Goal: Information Seeking & Learning: Learn about a topic

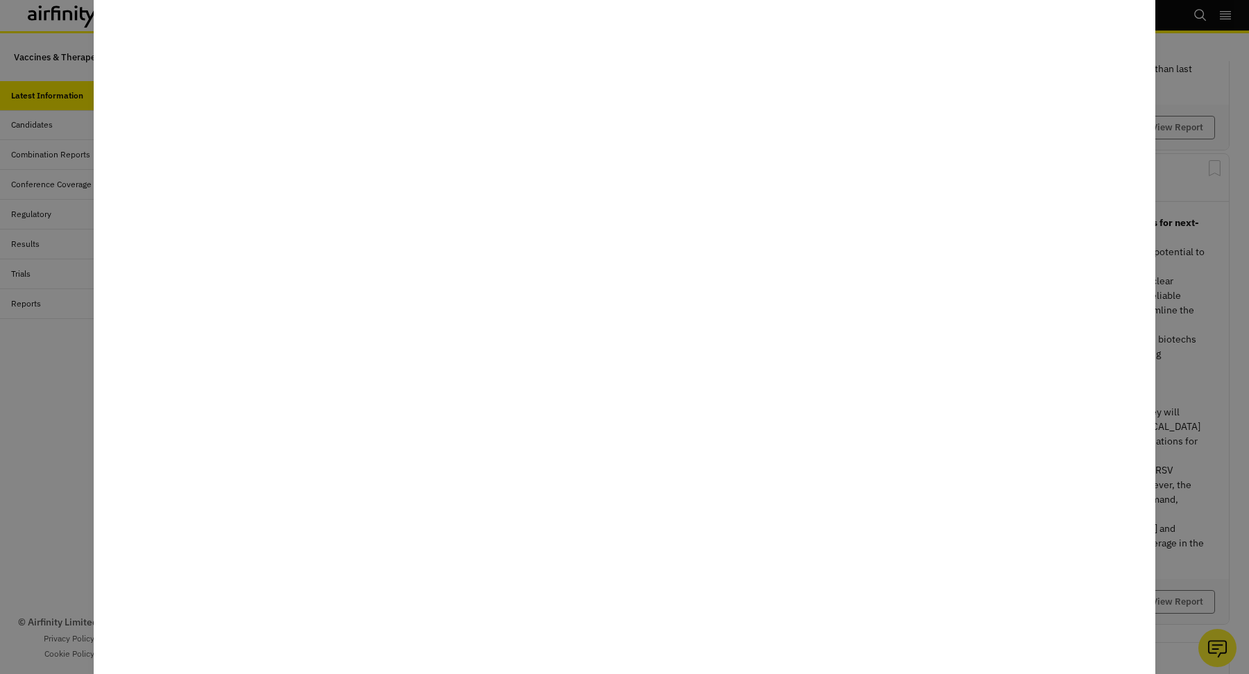
scroll to position [862, 416]
click at [80, 250] on div at bounding box center [624, 337] width 1249 height 674
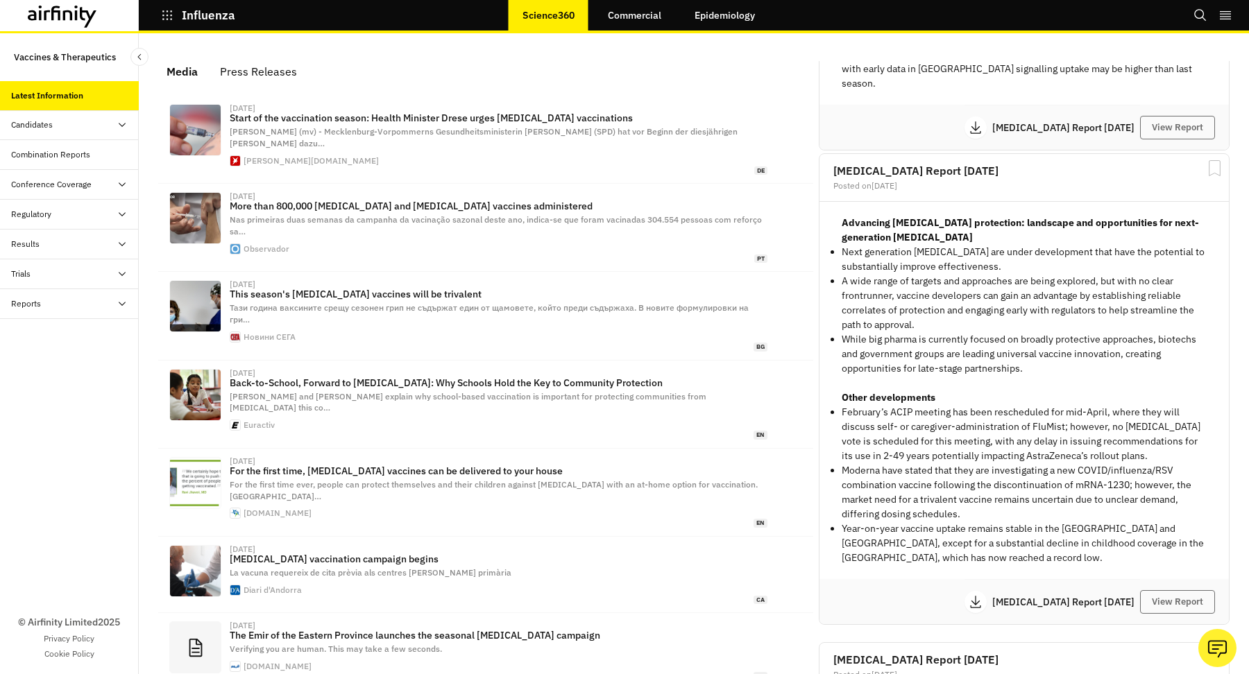
click at [640, 17] on link "Commercial" at bounding box center [634, 15] width 81 height 33
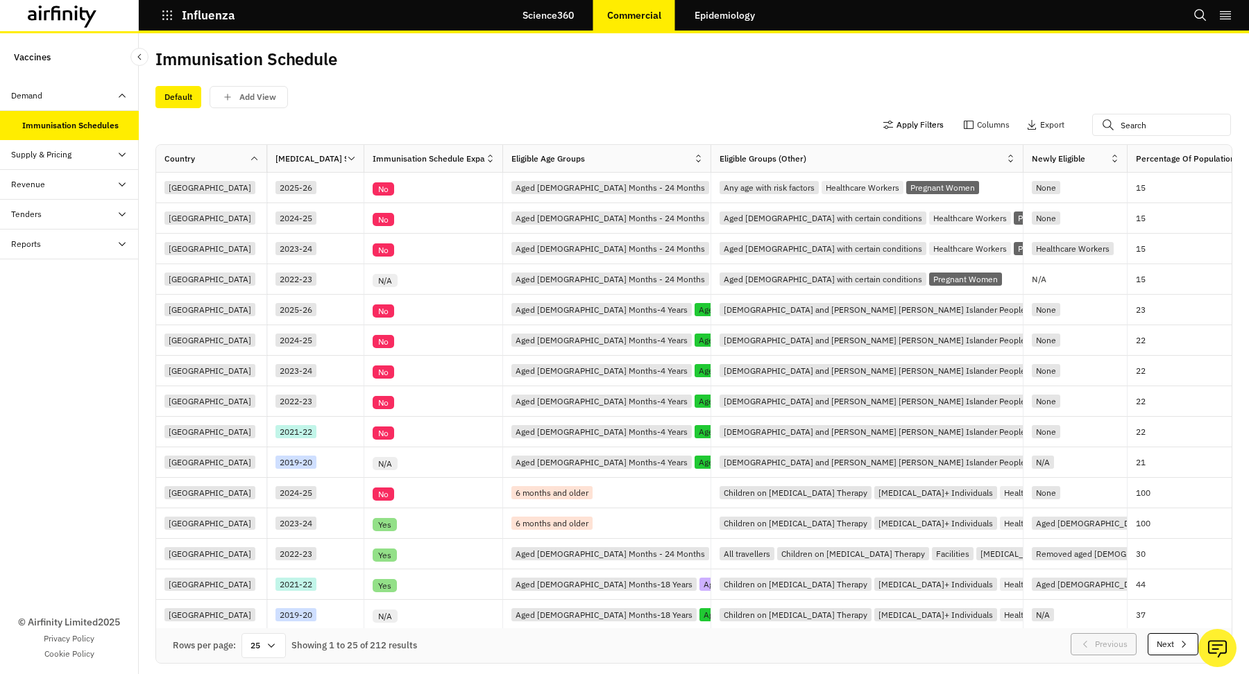
click at [925, 122] on button "Apply Filters" at bounding box center [912, 125] width 61 height 22
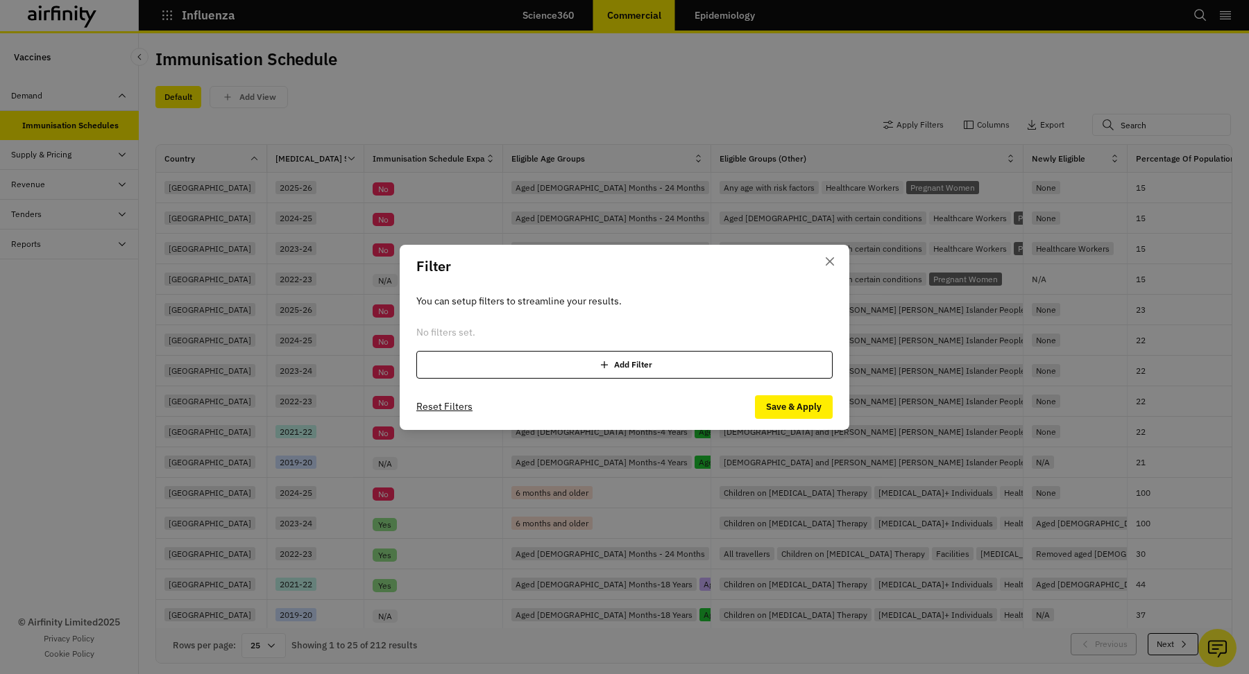
click at [616, 355] on div "Add Filter" at bounding box center [624, 365] width 416 height 28
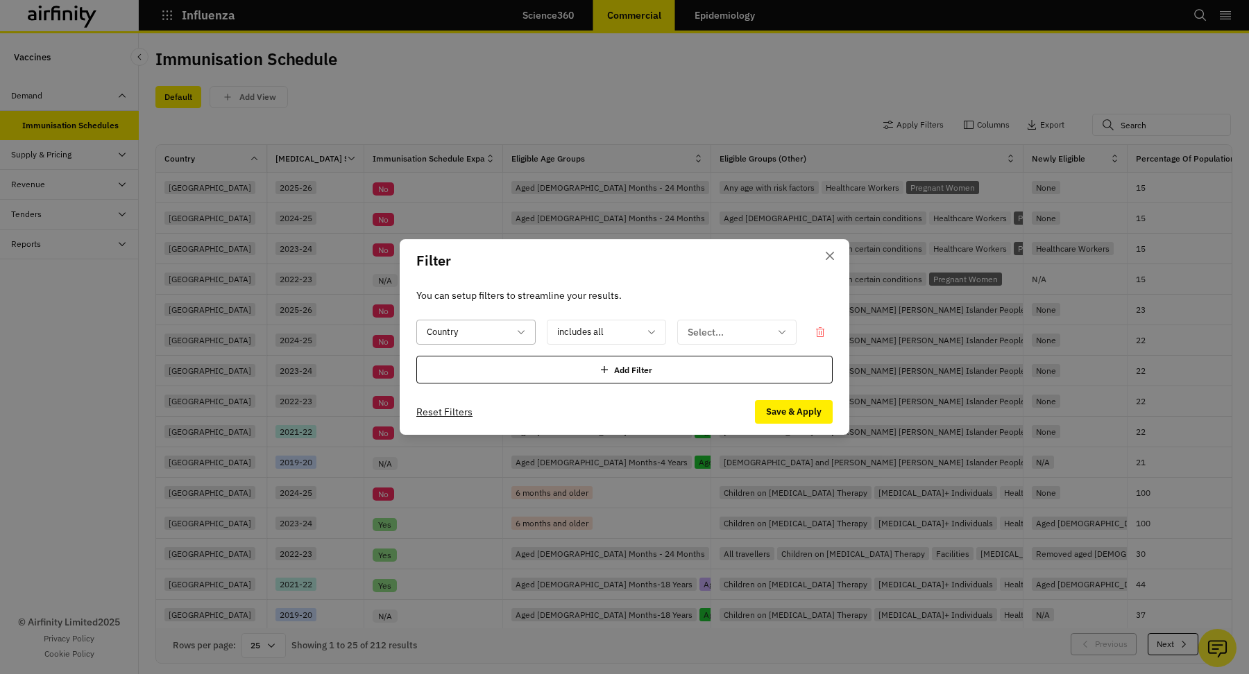
click at [482, 334] on div at bounding box center [468, 332] width 82 height 17
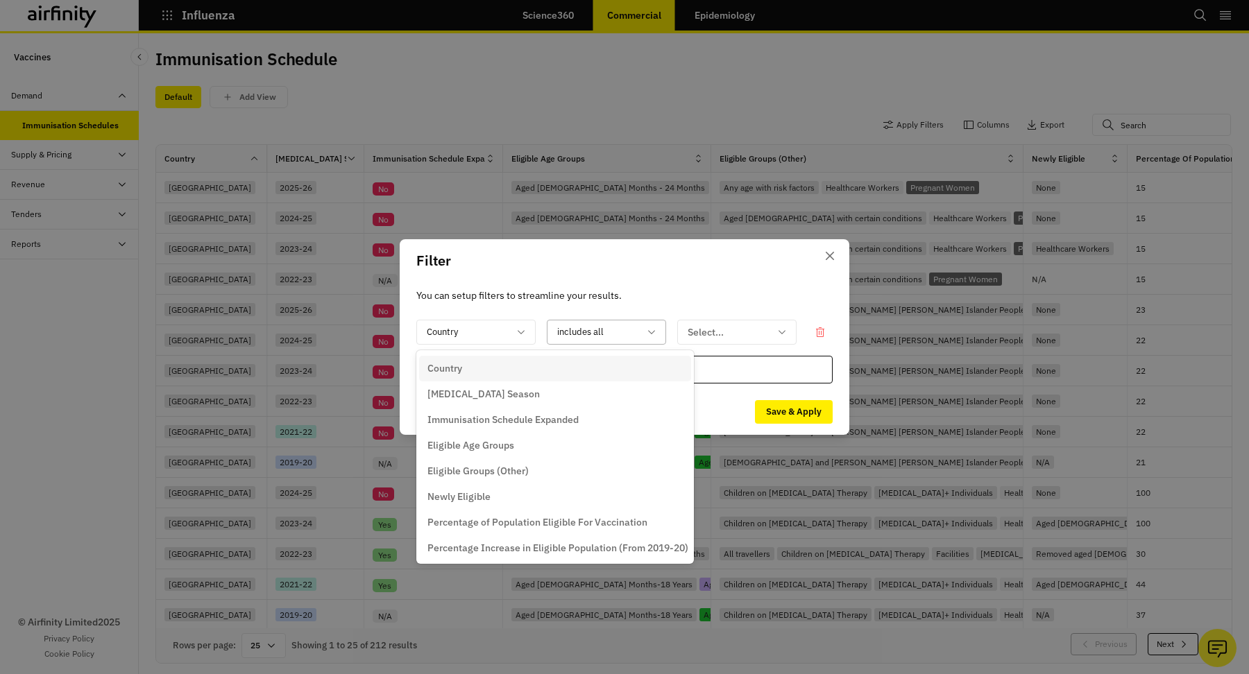
click at [547, 334] on div "includes all" at bounding box center [596, 332] width 99 height 23
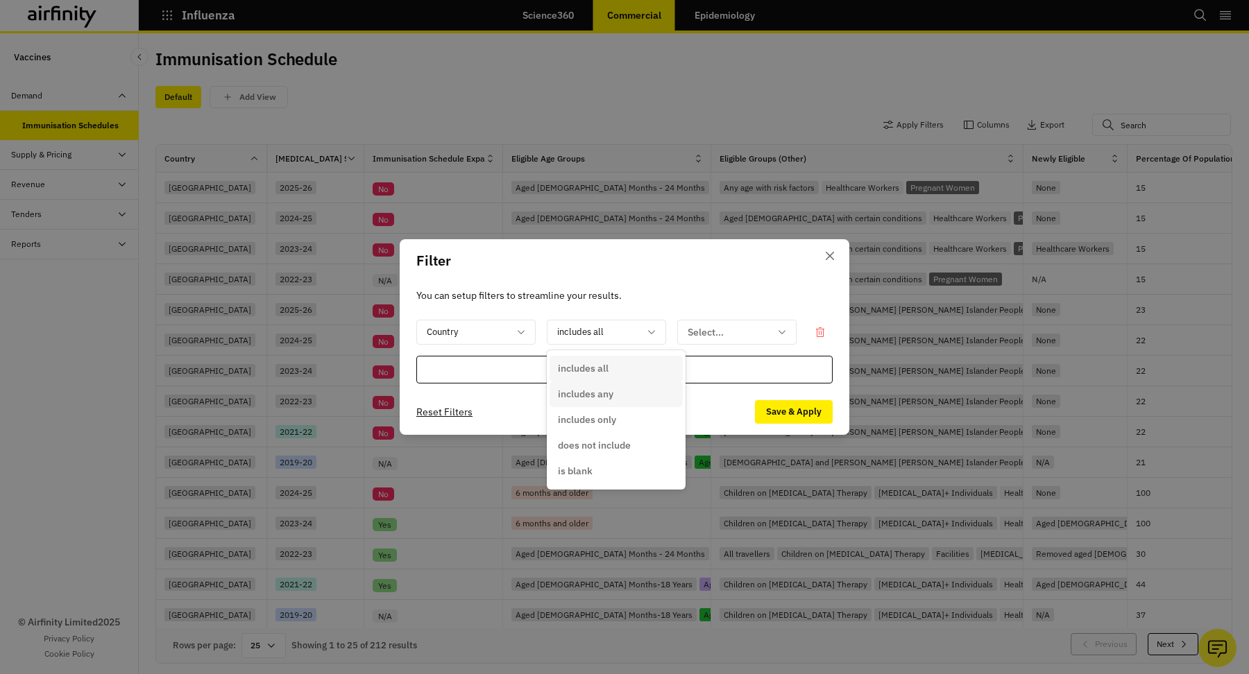
drag, startPoint x: 570, startPoint y: 390, endPoint x: 579, endPoint y: 386, distance: 9.7
click at [570, 390] on p "includes any" at bounding box center [585, 394] width 55 height 15
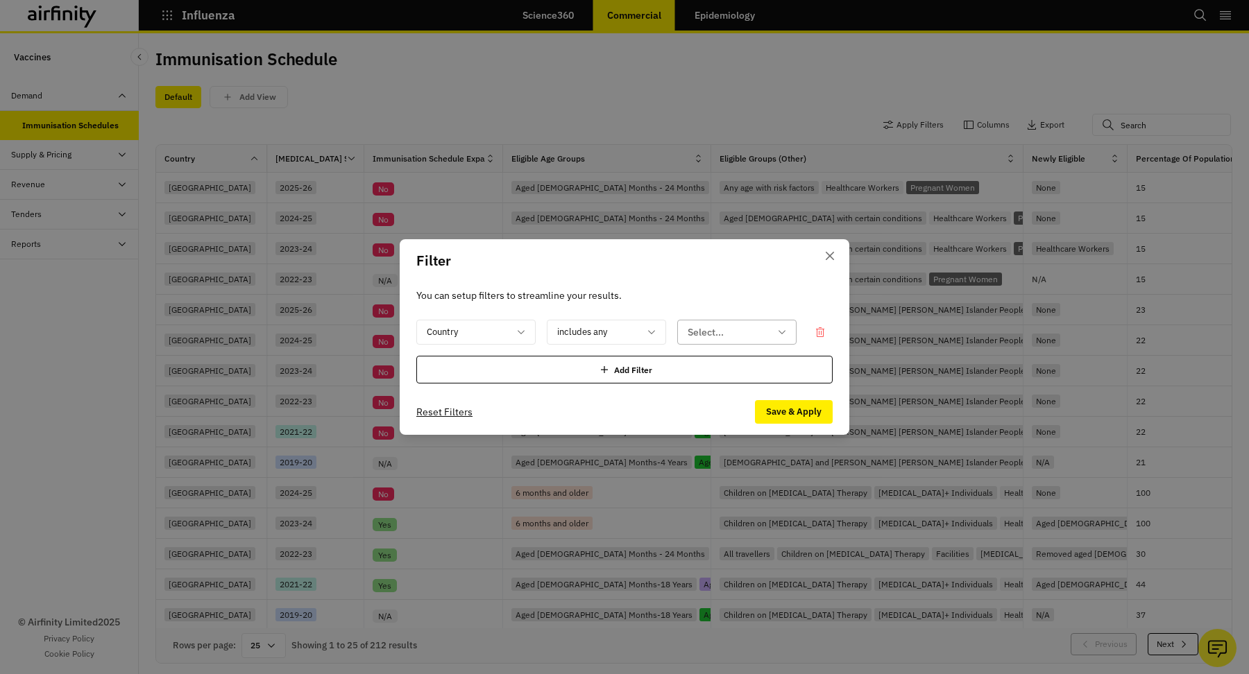
click at [692, 327] on div at bounding box center [728, 332] width 82 height 17
type input "aus"
click at [700, 369] on p "[GEOGRAPHIC_DATA]" at bounding box center [737, 368] width 99 height 15
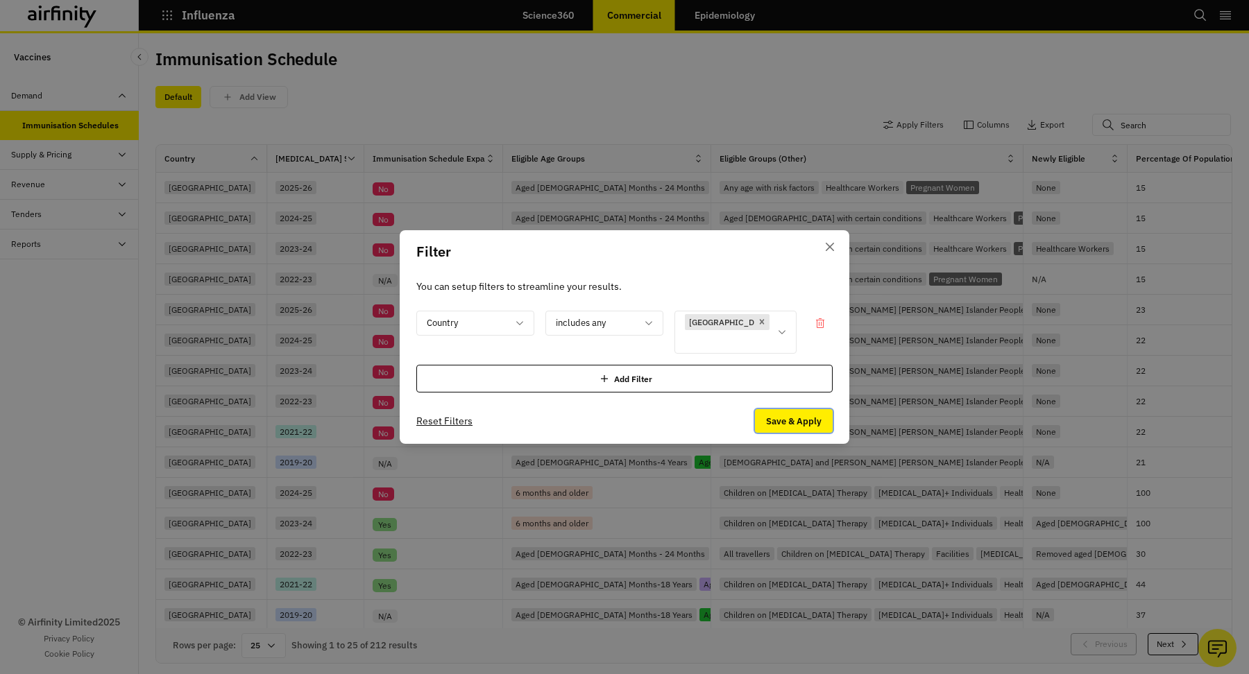
click at [778, 411] on button "Save & Apply" at bounding box center [794, 421] width 78 height 24
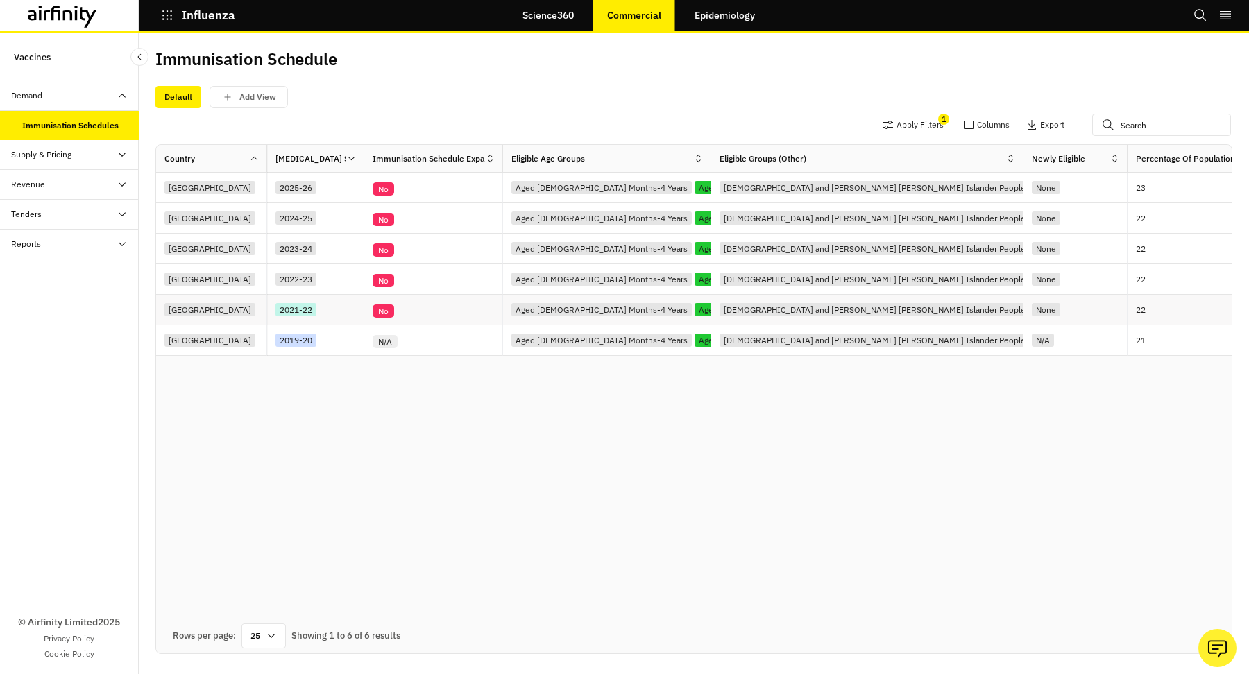
click at [694, 307] on div "Aged [DEMOGRAPHIC_DATA]+" at bounding box center [756, 309] width 124 height 13
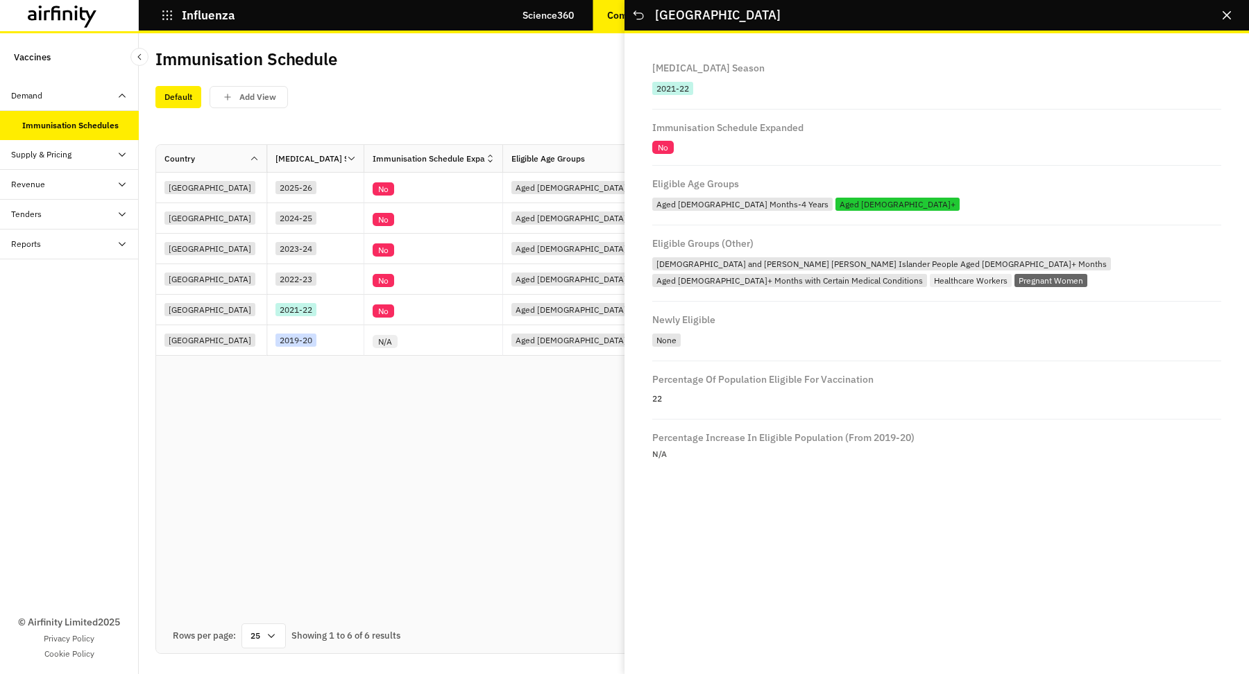
click at [563, 377] on div "Country [MEDICAL_DATA] Season Immunisation Schedule Expanded Eligible Age Group…" at bounding box center [693, 399] width 1075 height 509
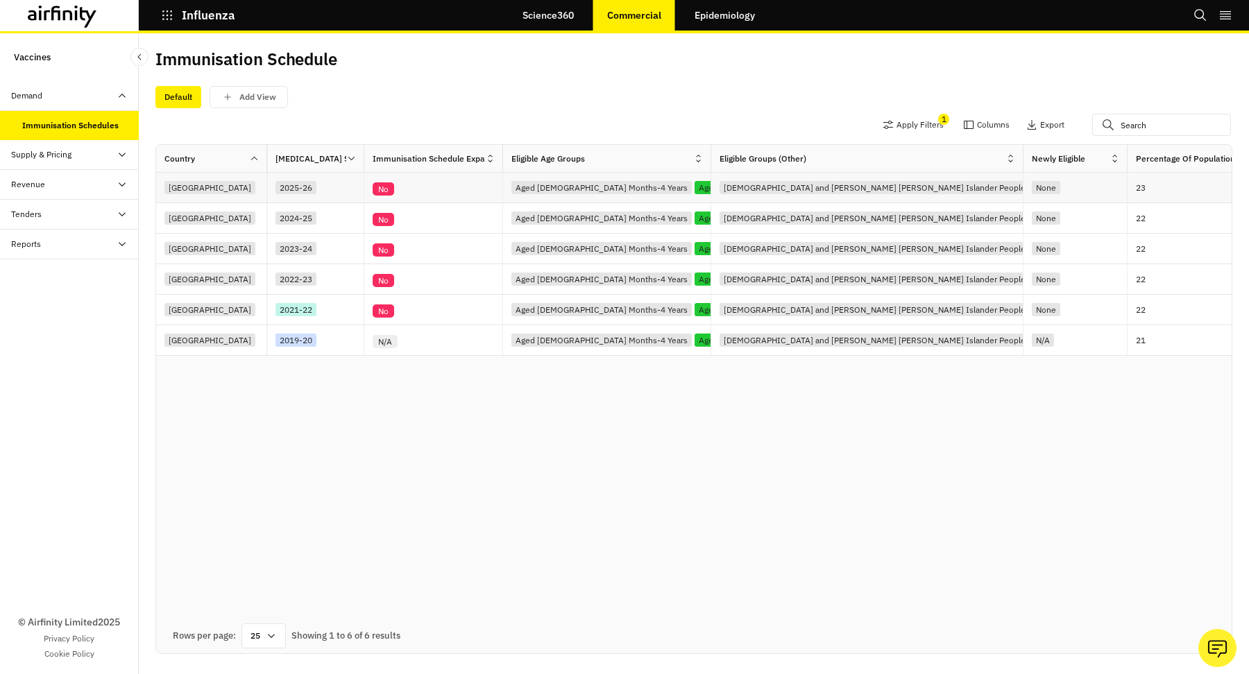
click at [751, 189] on div "[DEMOGRAPHIC_DATA] and [PERSON_NAME] [PERSON_NAME] Islander People Aged [DEMOGR…" at bounding box center [948, 187] width 459 height 13
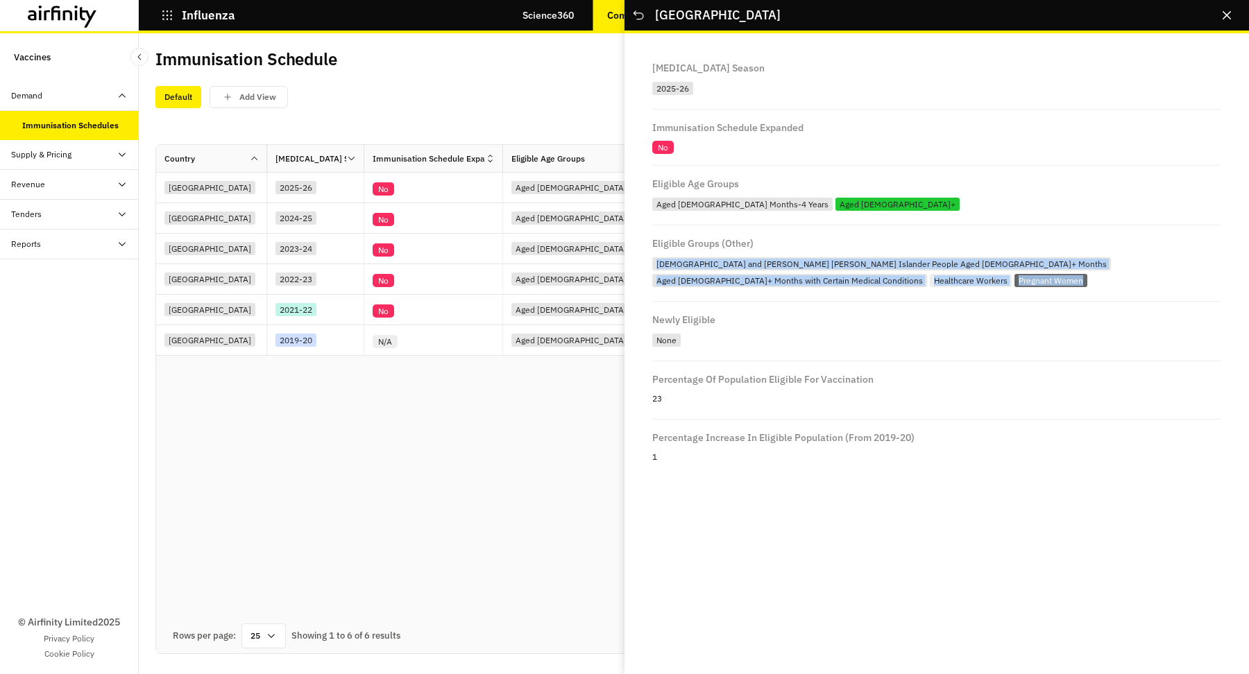
drag, startPoint x: 655, startPoint y: 264, endPoint x: 728, endPoint y: 284, distance: 76.4
click at [728, 284] on div "[DEMOGRAPHIC_DATA] and [PERSON_NAME] [PERSON_NAME] Islander People Aged [DEMOGR…" at bounding box center [936, 272] width 569 height 36
copy div "[DEMOGRAPHIC_DATA] and [PERSON_NAME] [PERSON_NAME] Islander People Aged [DEMOGR…"
click at [638, 16] on icon "Close" at bounding box center [638, 15] width 14 height 14
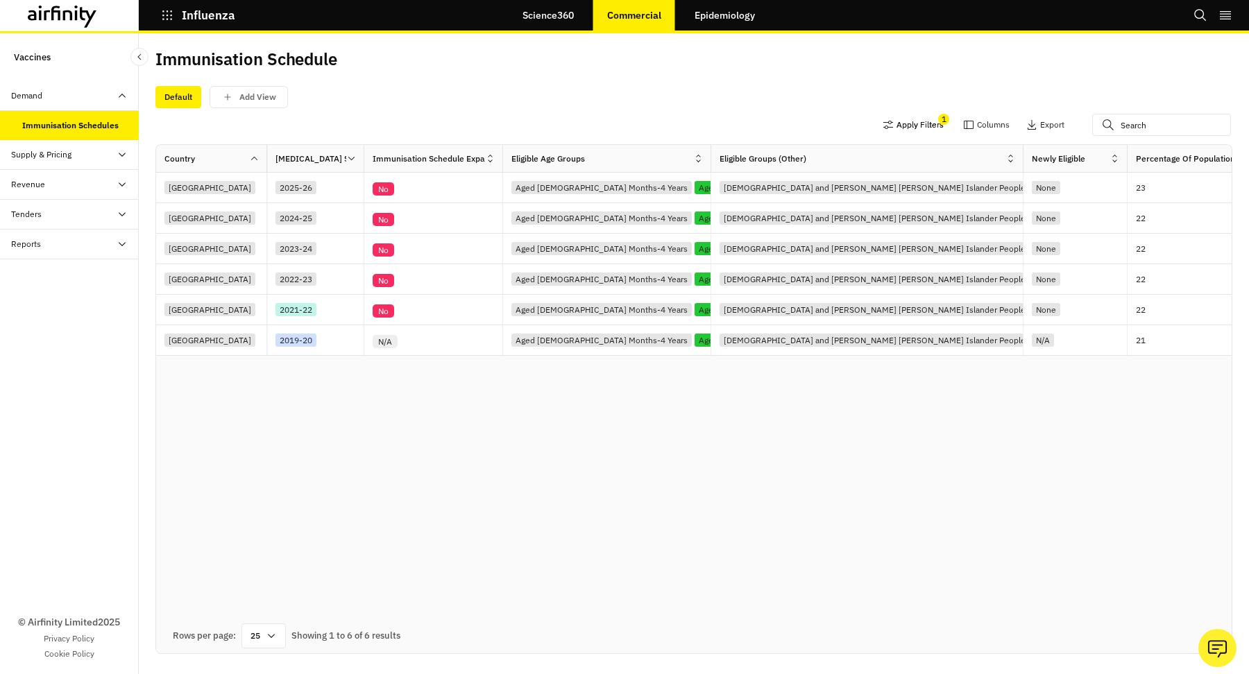
click at [894, 119] on button "Apply Filters" at bounding box center [912, 125] width 61 height 22
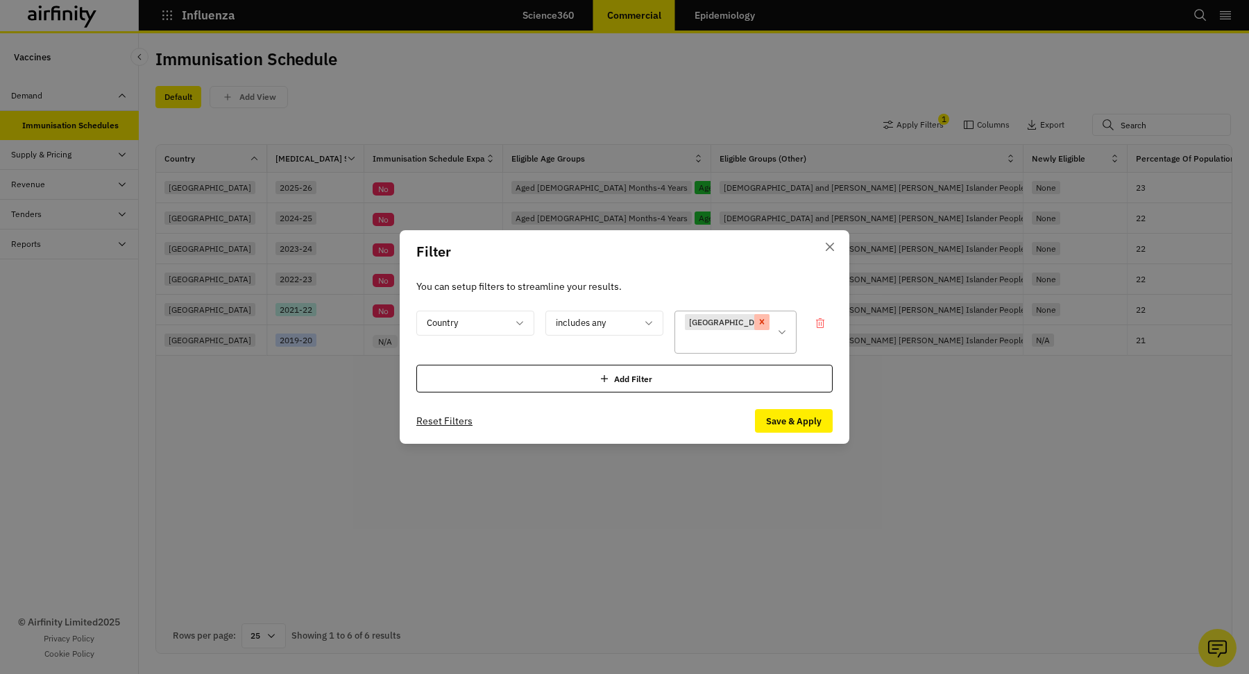
click at [757, 327] on icon "Remove [object Object]" at bounding box center [762, 322] width 10 height 10
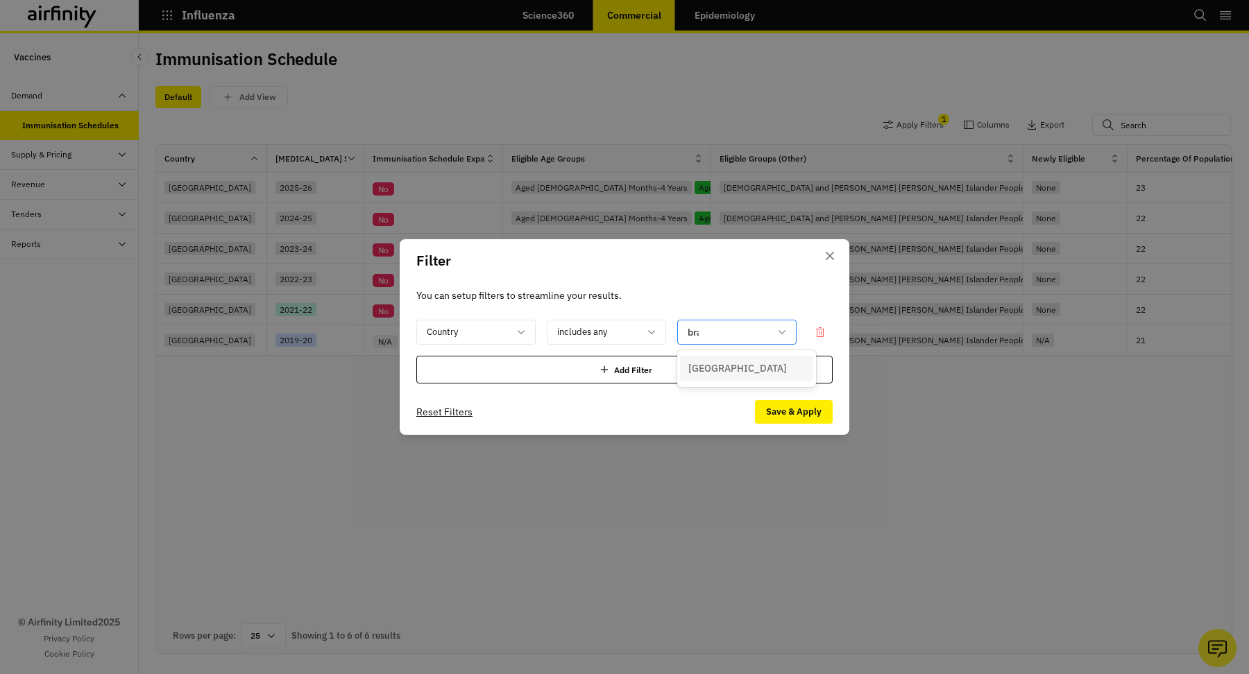
type input "braz"
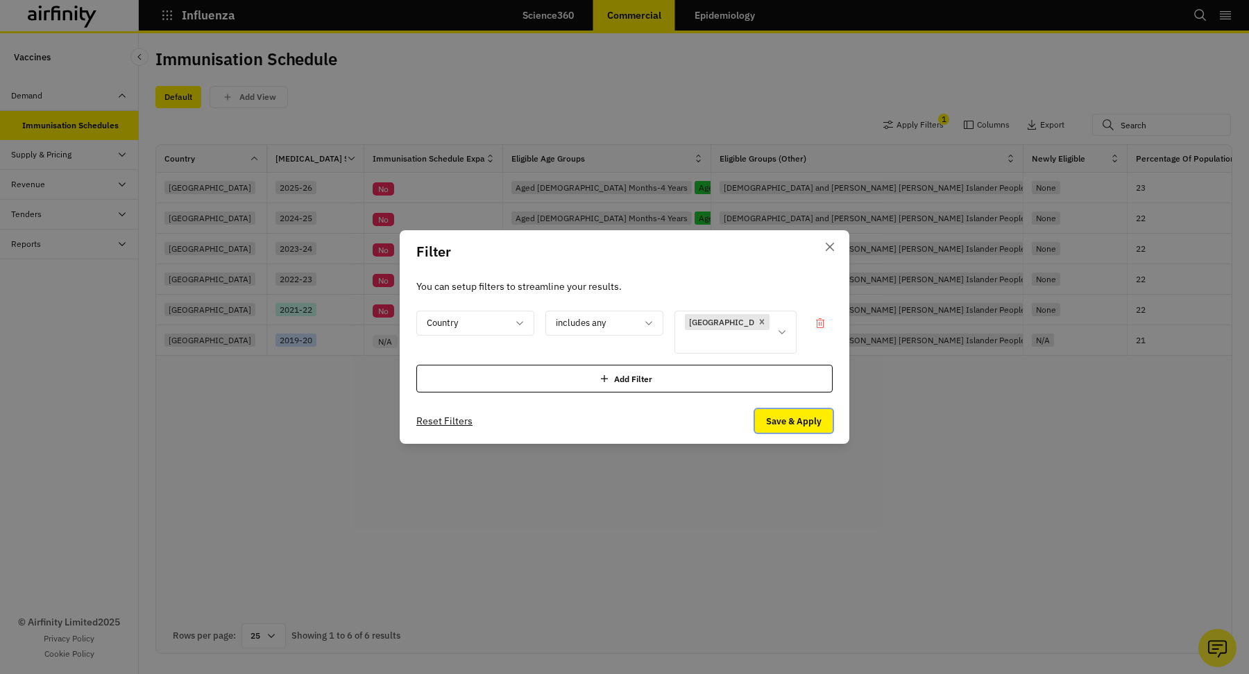
click at [774, 411] on button "Save & Apply" at bounding box center [794, 421] width 78 height 24
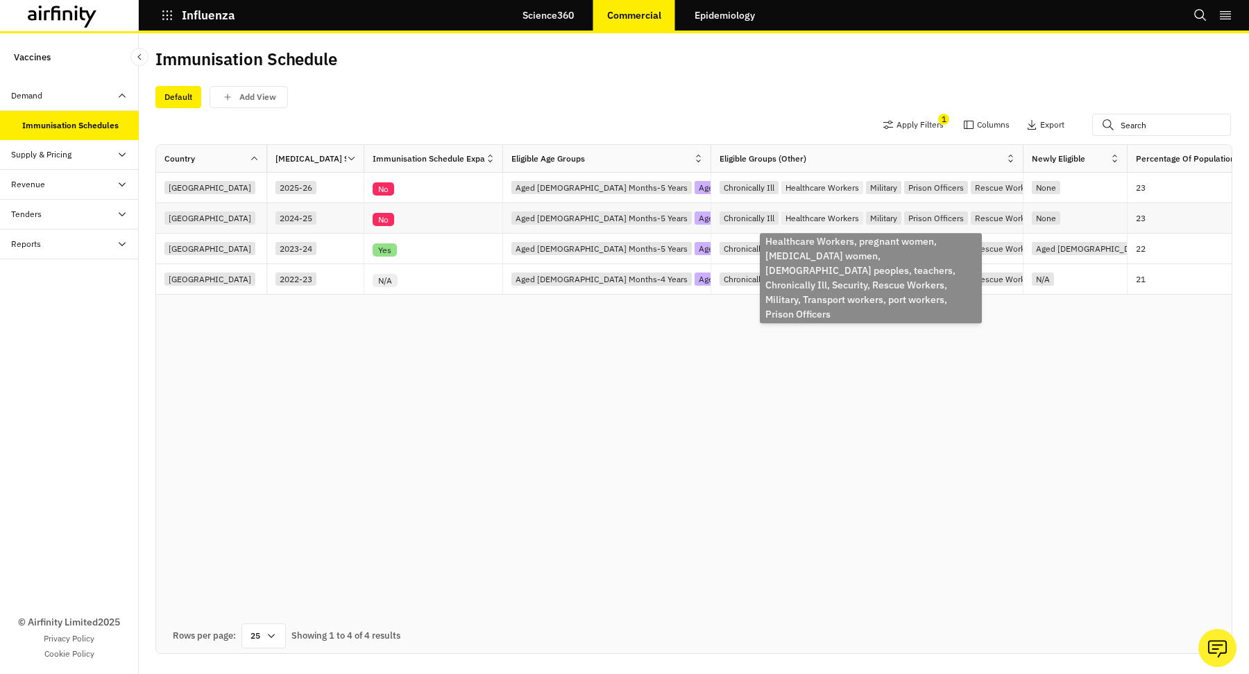
click at [766, 218] on div "Chronically Ill" at bounding box center [748, 218] width 59 height 13
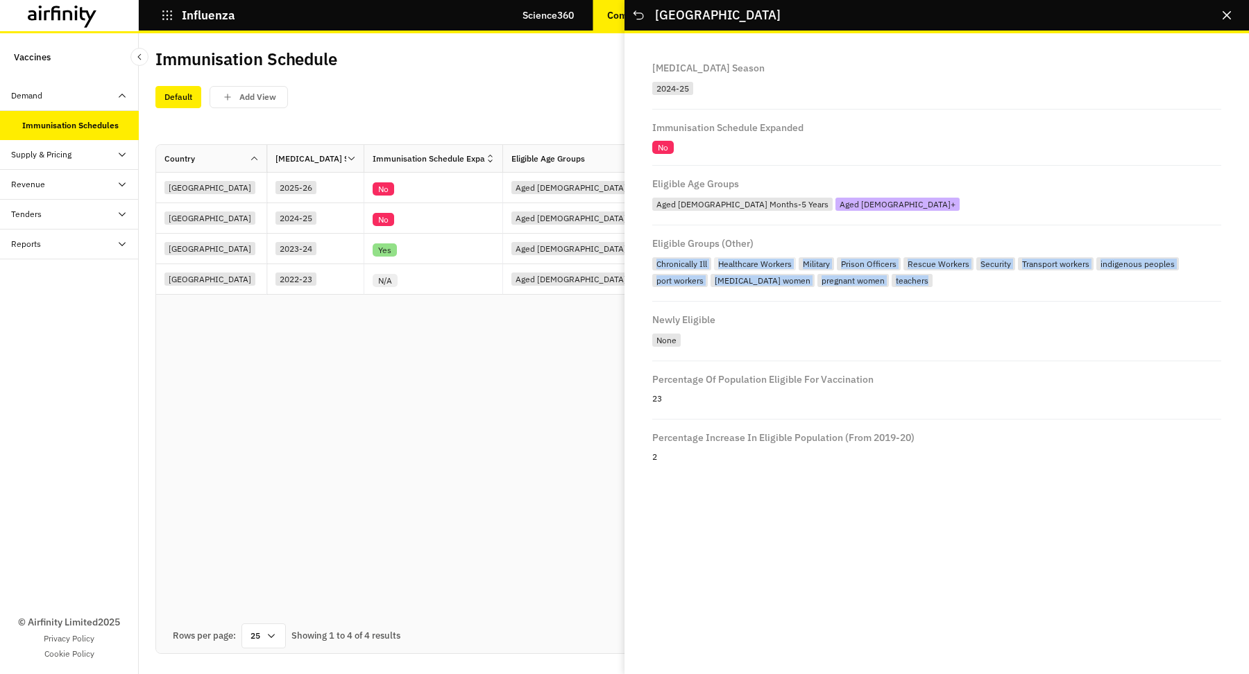
drag, startPoint x: 656, startPoint y: 266, endPoint x: 912, endPoint y: 283, distance: 255.9
click at [912, 283] on div "Chronically Ill Healthcare Workers Military Prison Officers Rescue Workers Secu…" at bounding box center [936, 272] width 569 height 36
copy div "Chronically Ill Healthcare Workers Military Prison Officers Rescue Workers Secu…"
click at [634, 11] on icon "Close" at bounding box center [638, 15] width 14 height 14
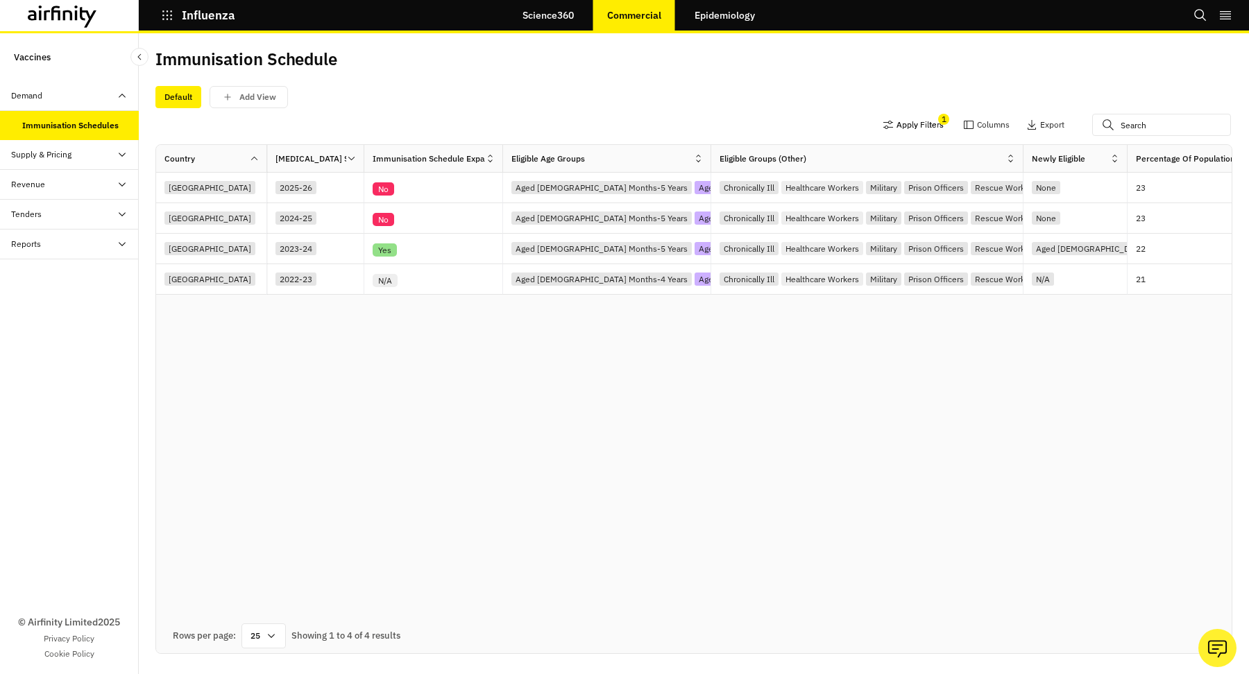
click at [918, 126] on button "Apply Filters" at bounding box center [912, 125] width 61 height 22
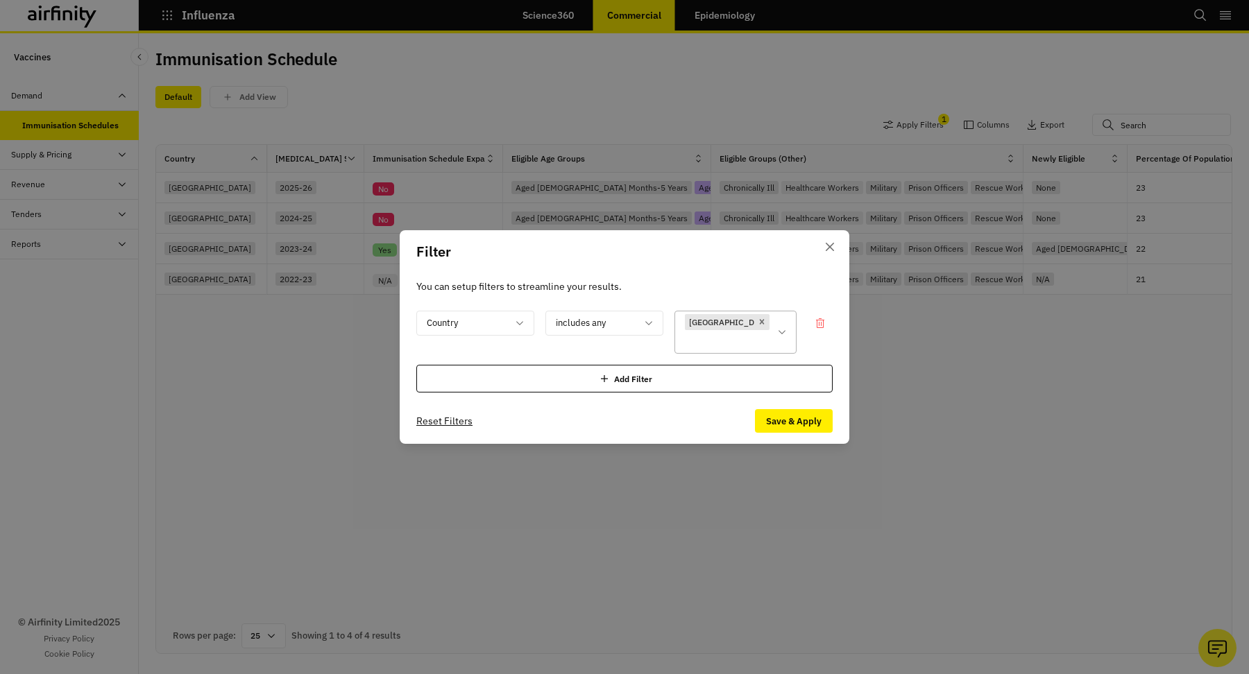
drag, startPoint x: 726, startPoint y: 336, endPoint x: 715, endPoint y: 337, distance: 11.1
click at [757, 327] on icon "Remove [object Object]" at bounding box center [762, 322] width 10 height 10
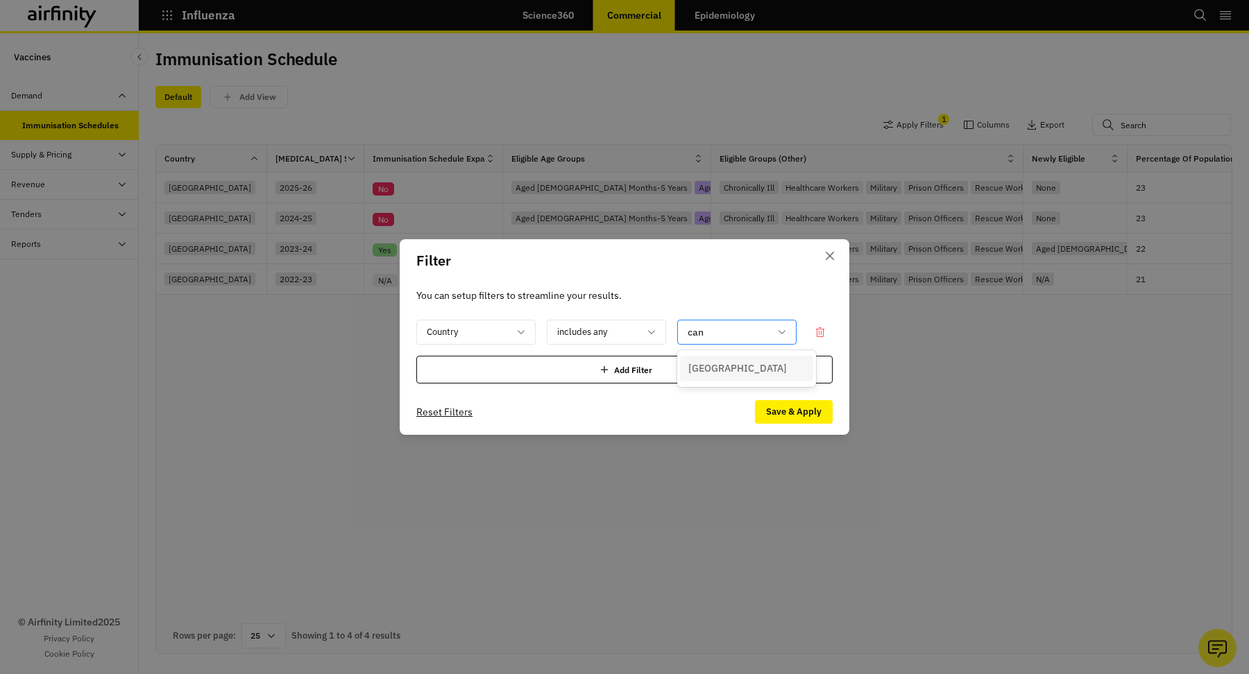
type input "cana"
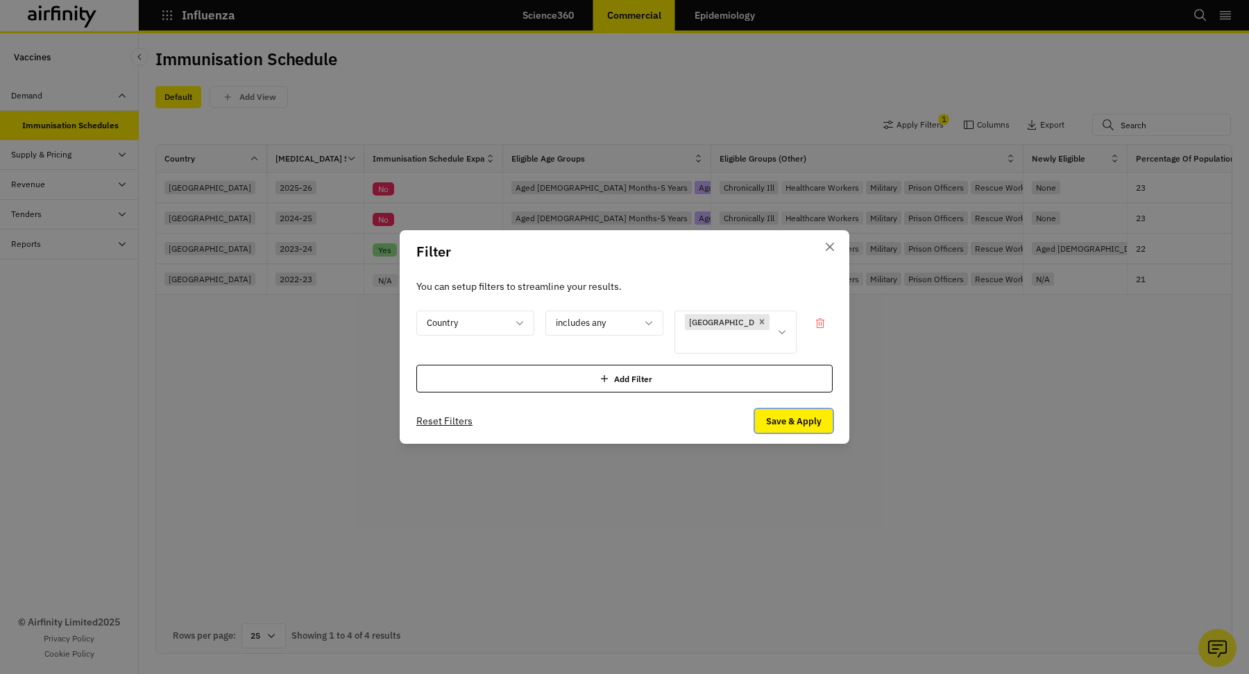
click at [776, 409] on button "Save & Apply" at bounding box center [794, 421] width 78 height 24
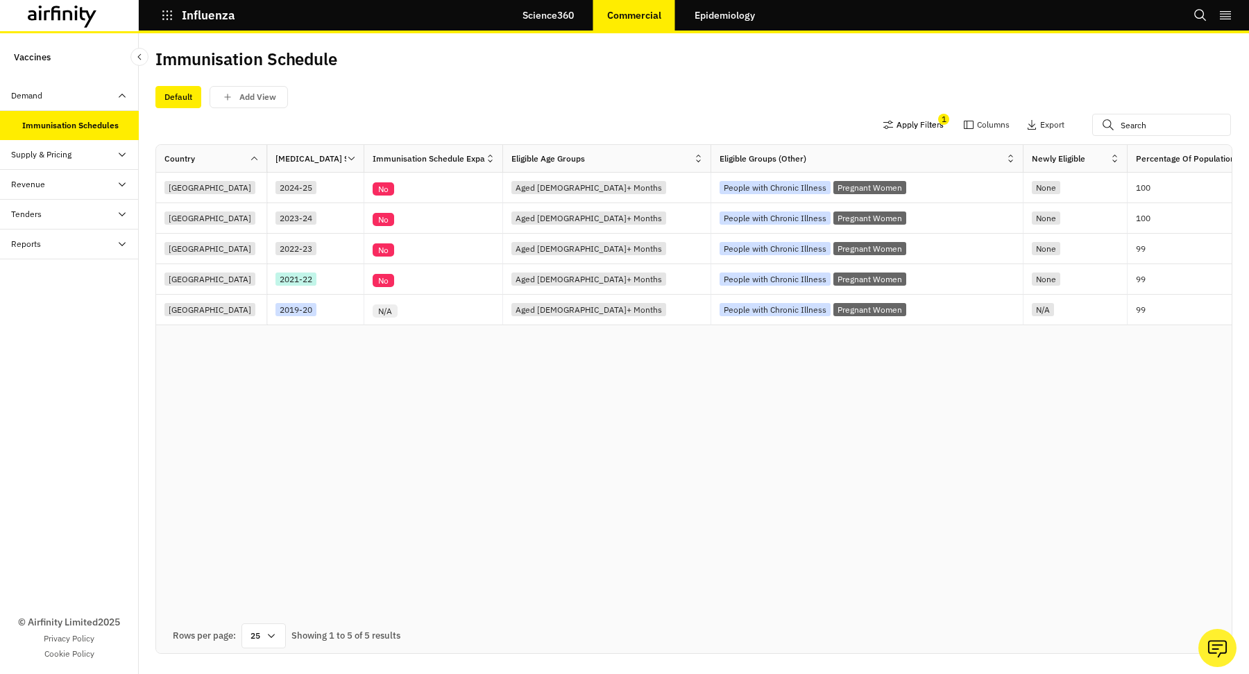
click at [903, 116] on button "Apply Filters" at bounding box center [912, 125] width 61 height 22
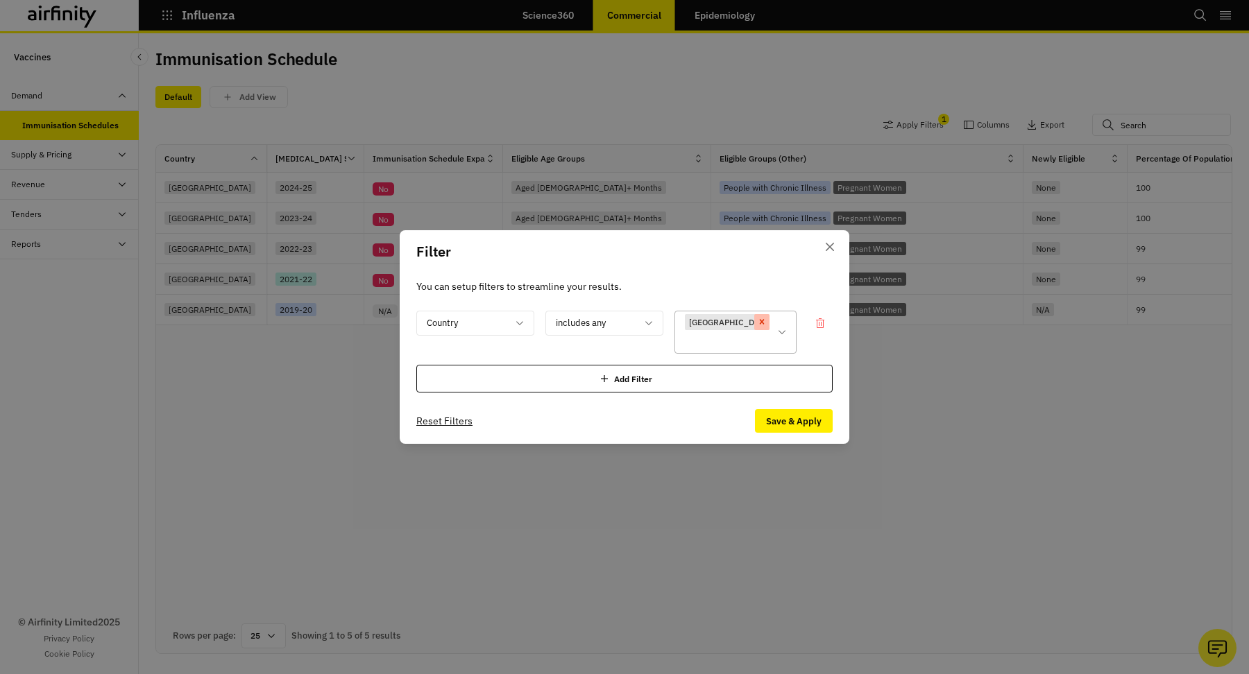
click at [760, 325] on icon "Remove [object Object]" at bounding box center [762, 322] width 5 height 5
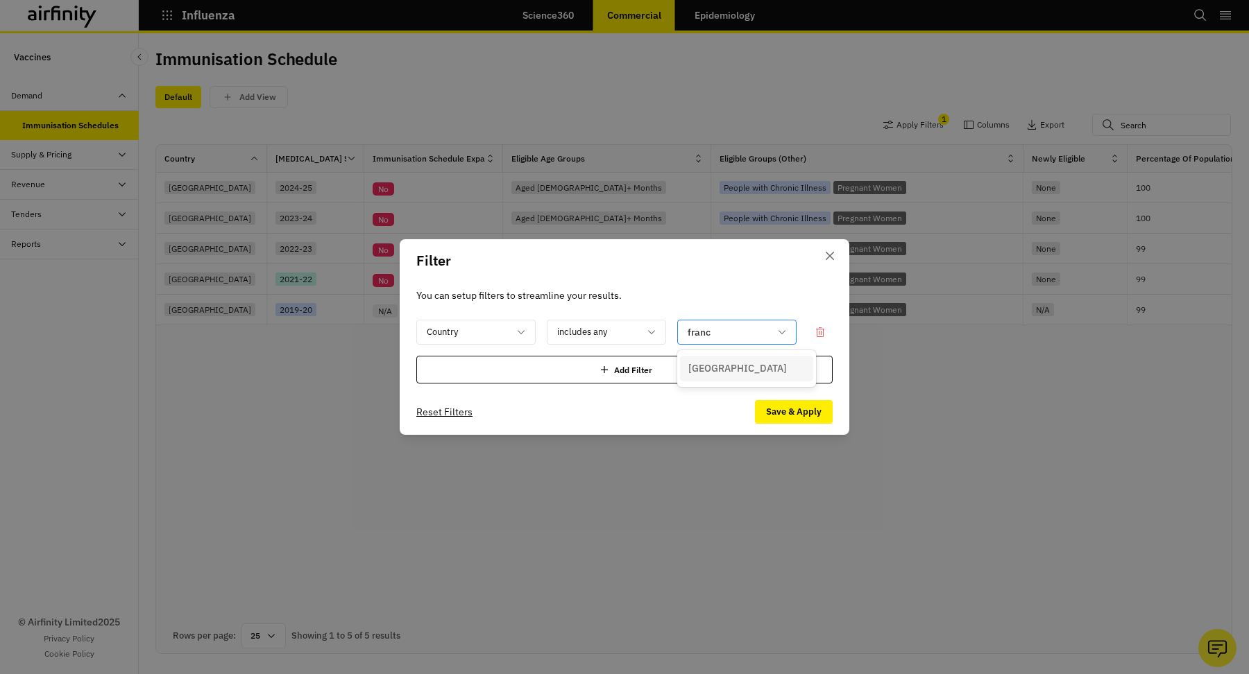
type input "[GEOGRAPHIC_DATA]"
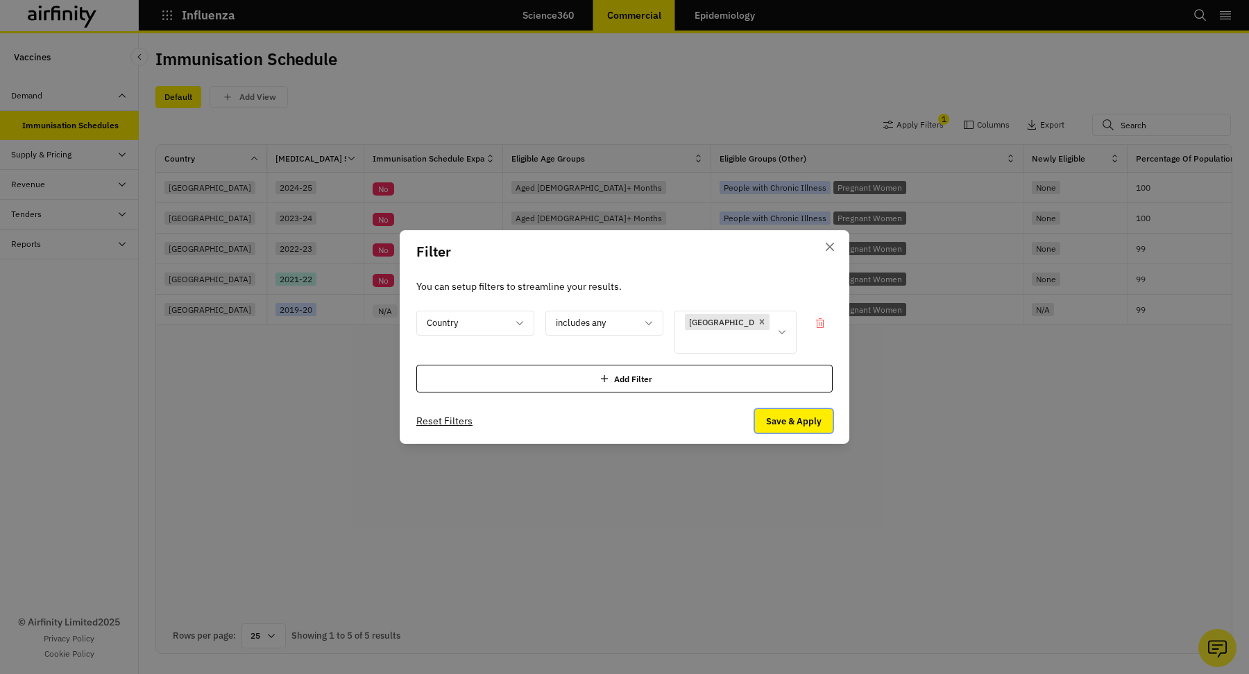
click at [766, 409] on button "Save & Apply" at bounding box center [794, 421] width 78 height 24
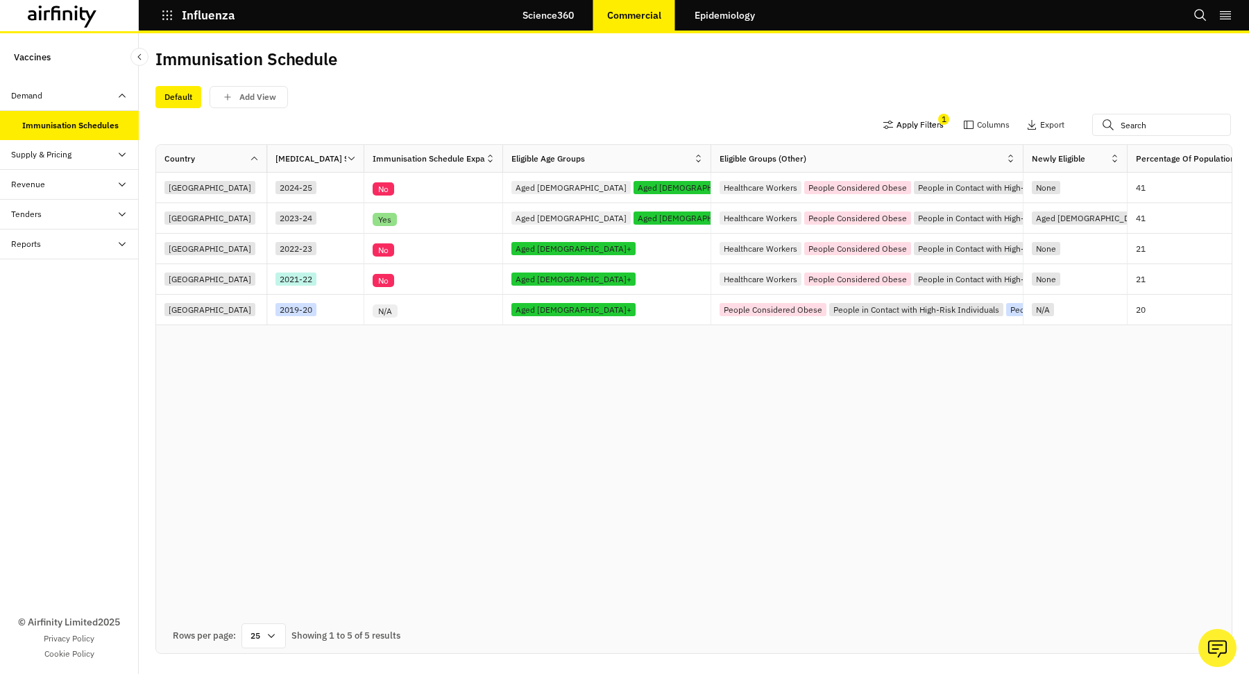
click at [903, 126] on button "Apply Filters" at bounding box center [912, 125] width 61 height 22
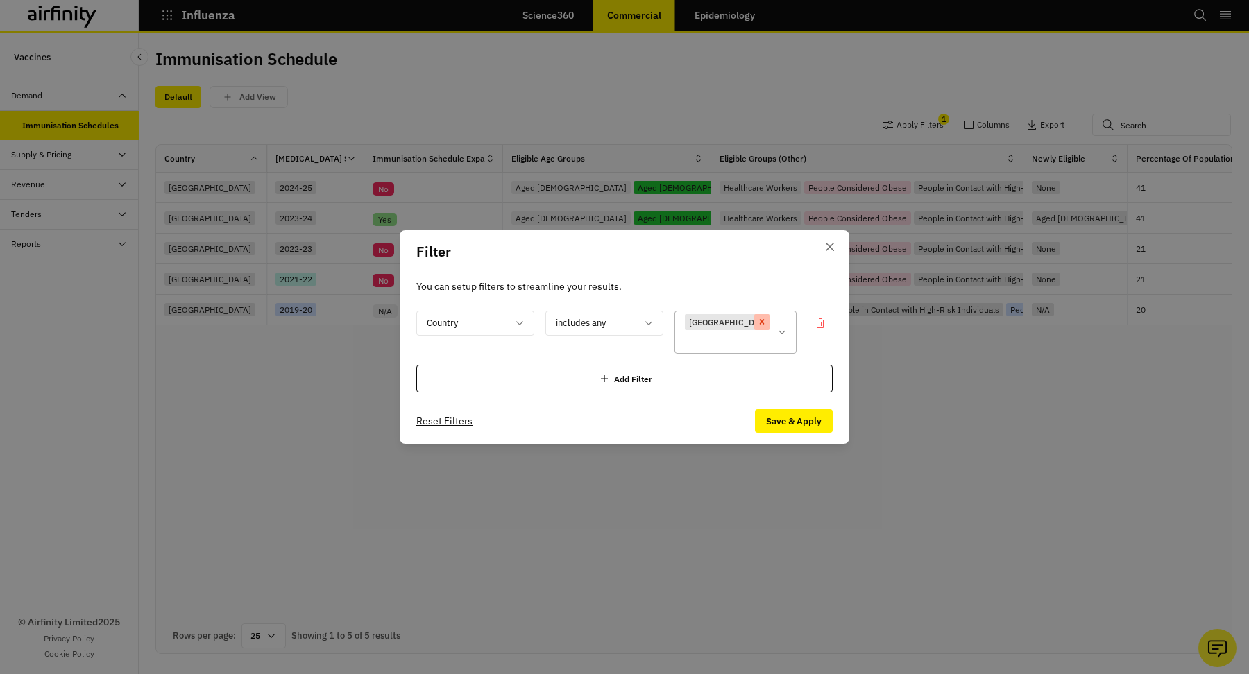
click at [760, 325] on icon "Remove [object Object]" at bounding box center [762, 322] width 5 height 5
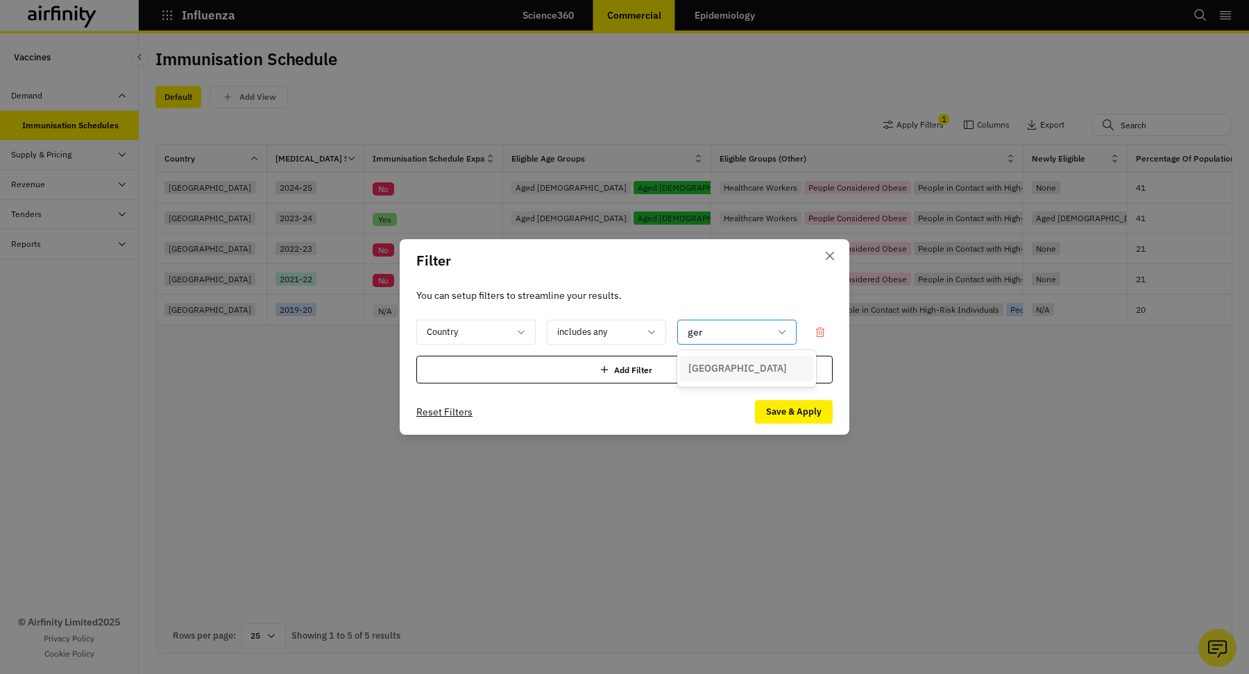
type input "germ"
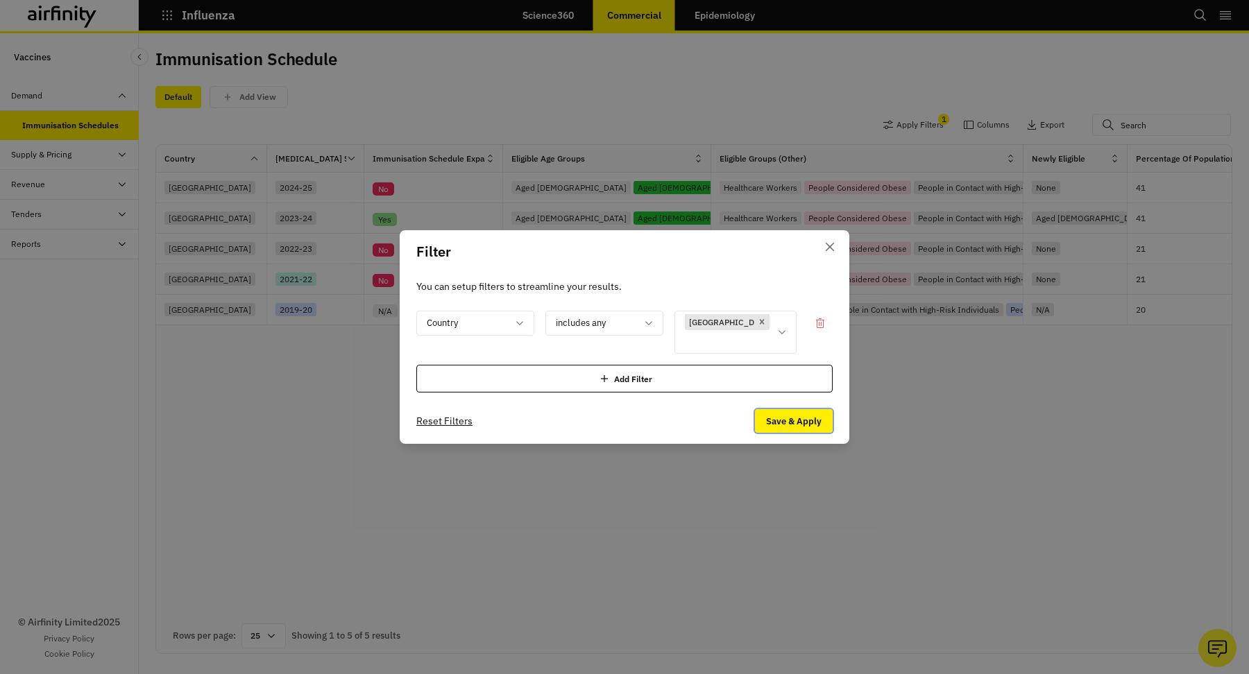
click at [770, 416] on button "Save & Apply" at bounding box center [794, 421] width 78 height 24
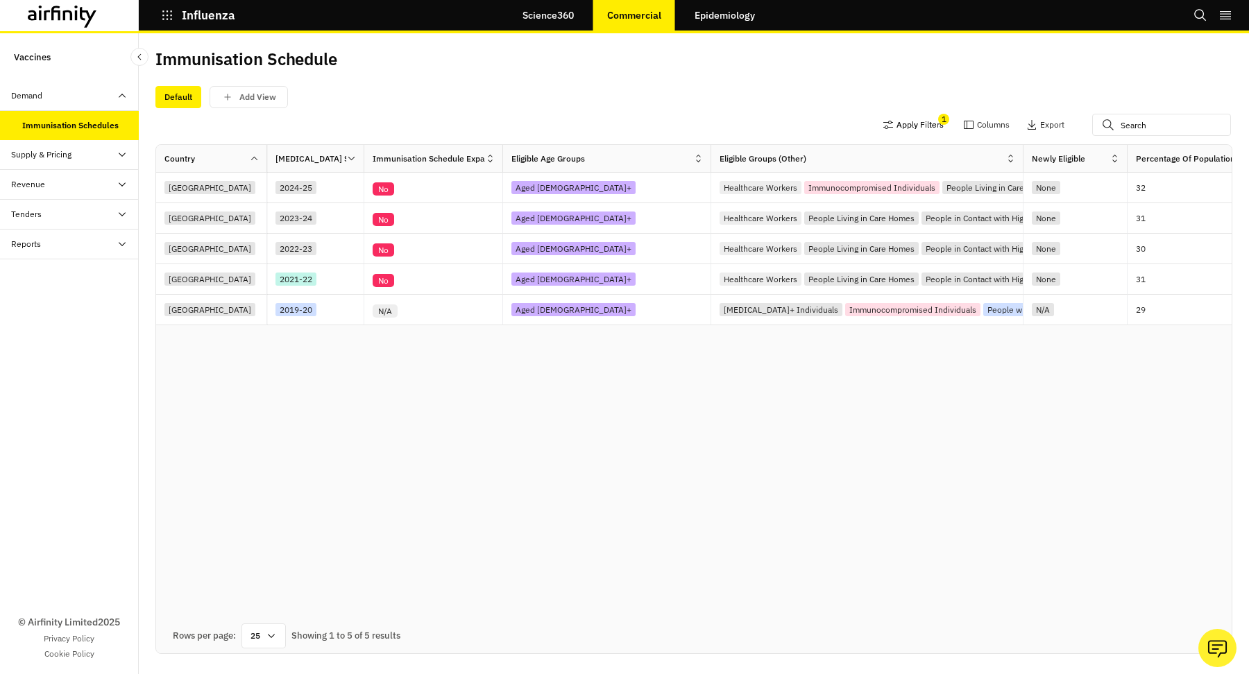
click at [895, 127] on button "Apply Filters" at bounding box center [912, 125] width 61 height 22
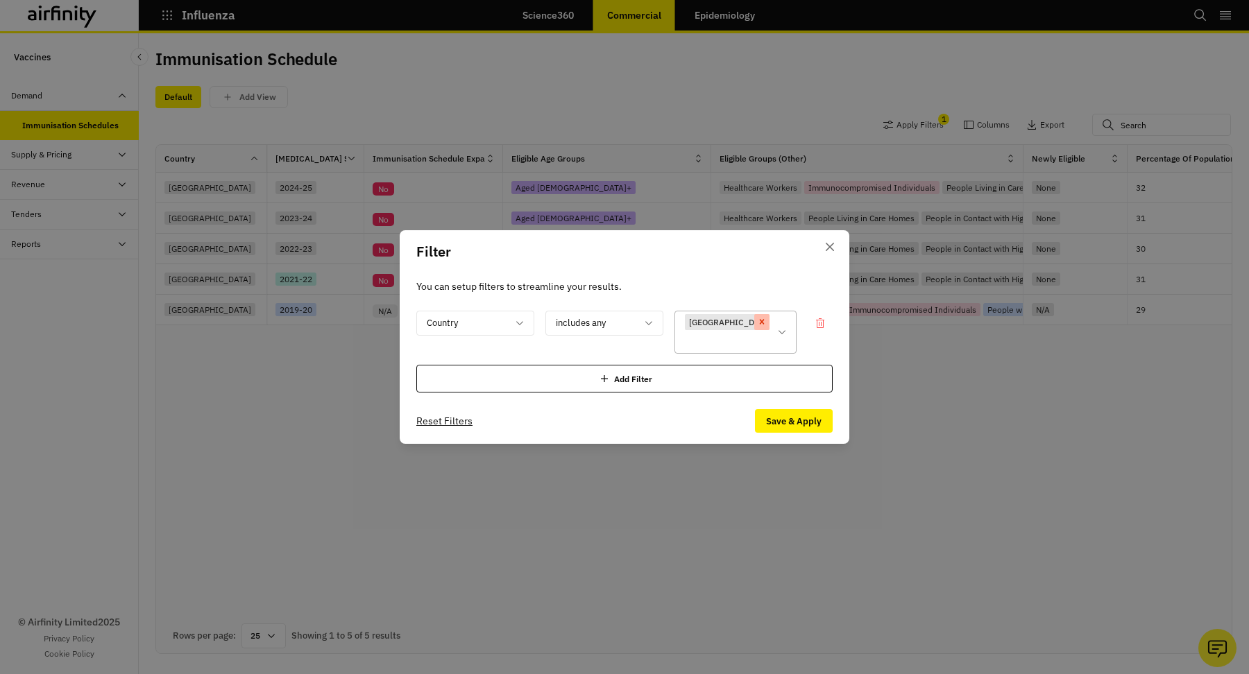
click at [760, 325] on icon "Remove [object Object]" at bounding box center [762, 322] width 5 height 5
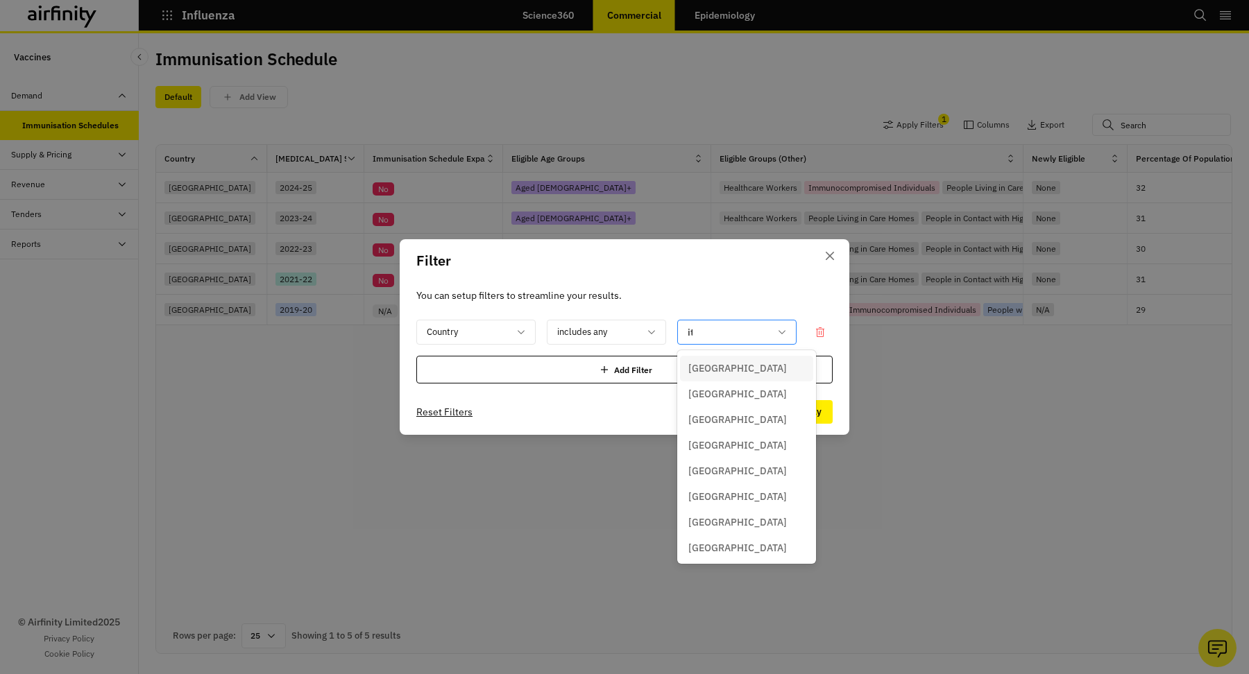
type input "ita"
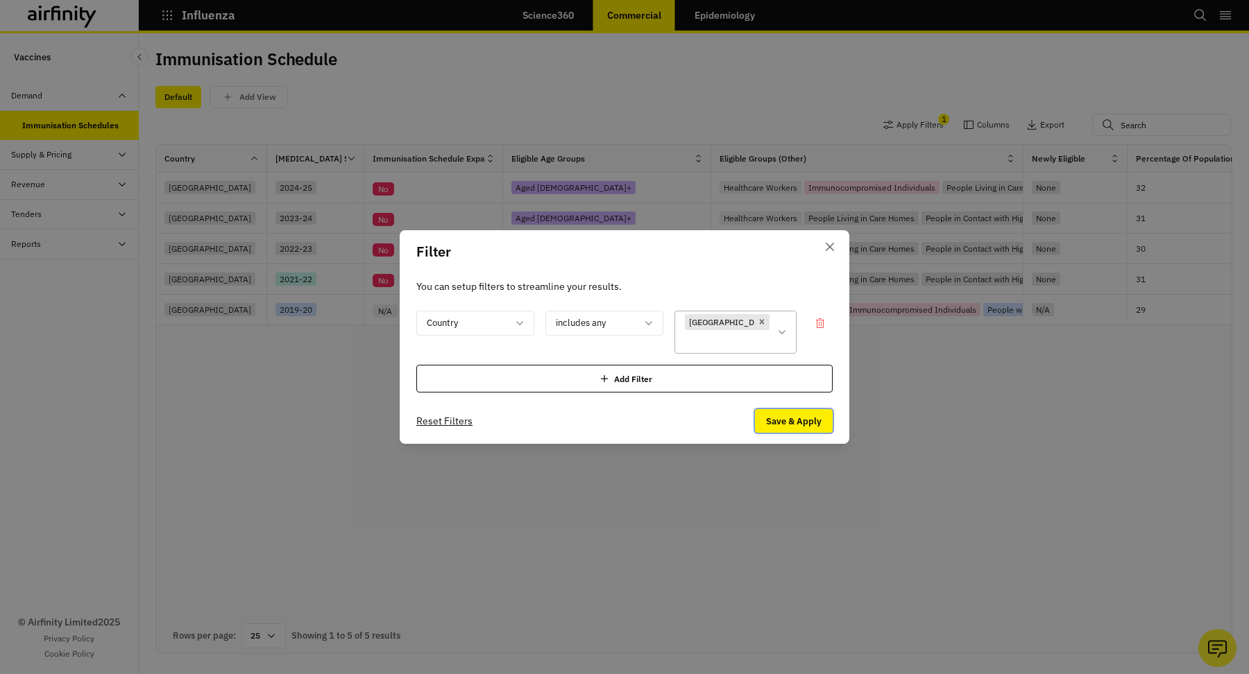
click at [777, 411] on button "Save & Apply" at bounding box center [794, 421] width 78 height 24
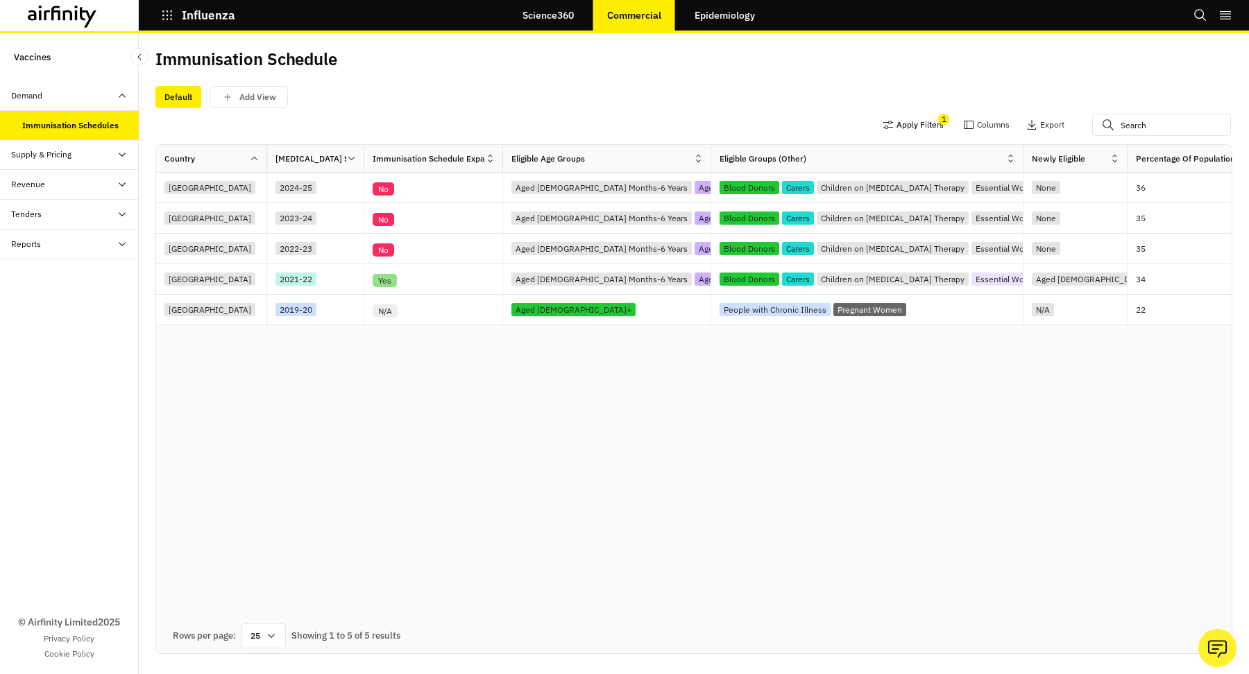
click at [894, 119] on button "Apply Filters" at bounding box center [912, 125] width 61 height 22
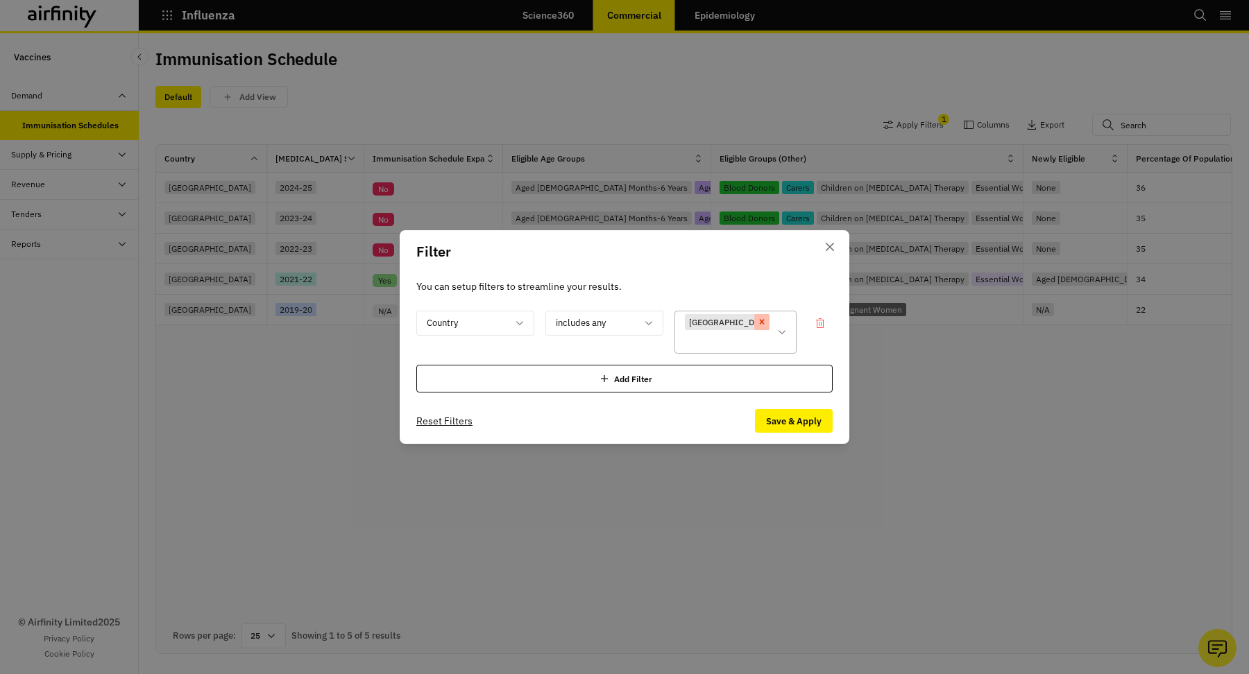
click at [757, 327] on icon "Remove [object Object]" at bounding box center [762, 322] width 10 height 10
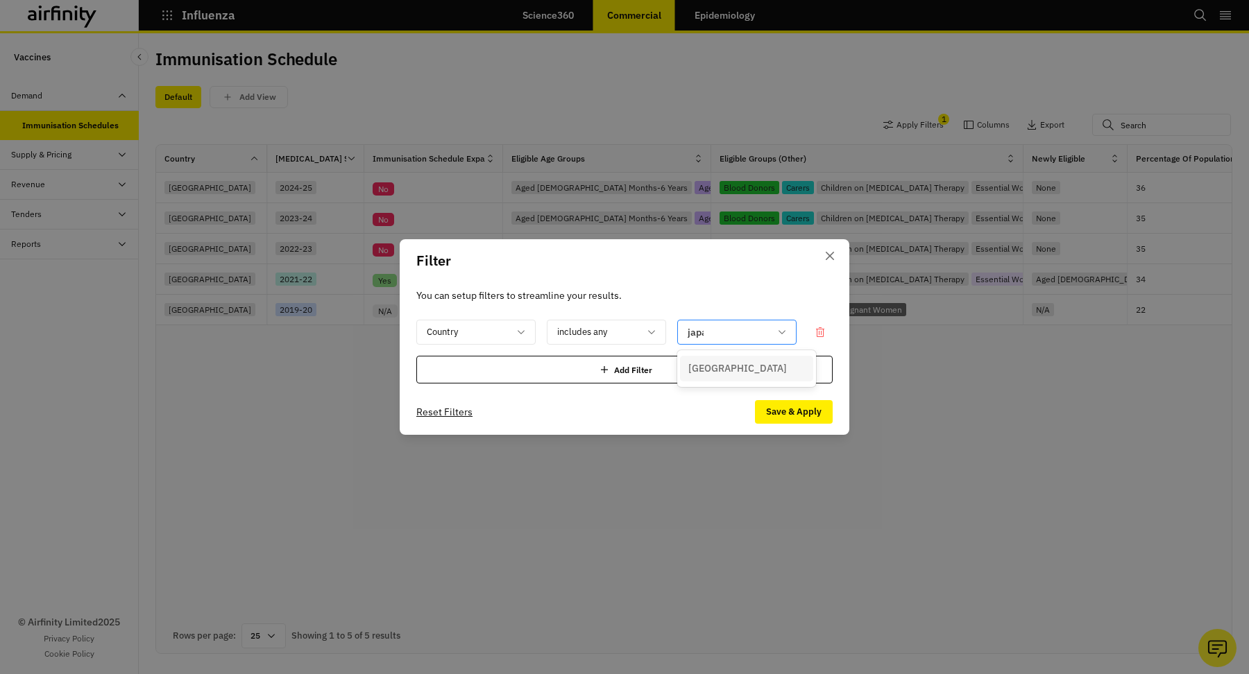
type input "[GEOGRAPHIC_DATA]"
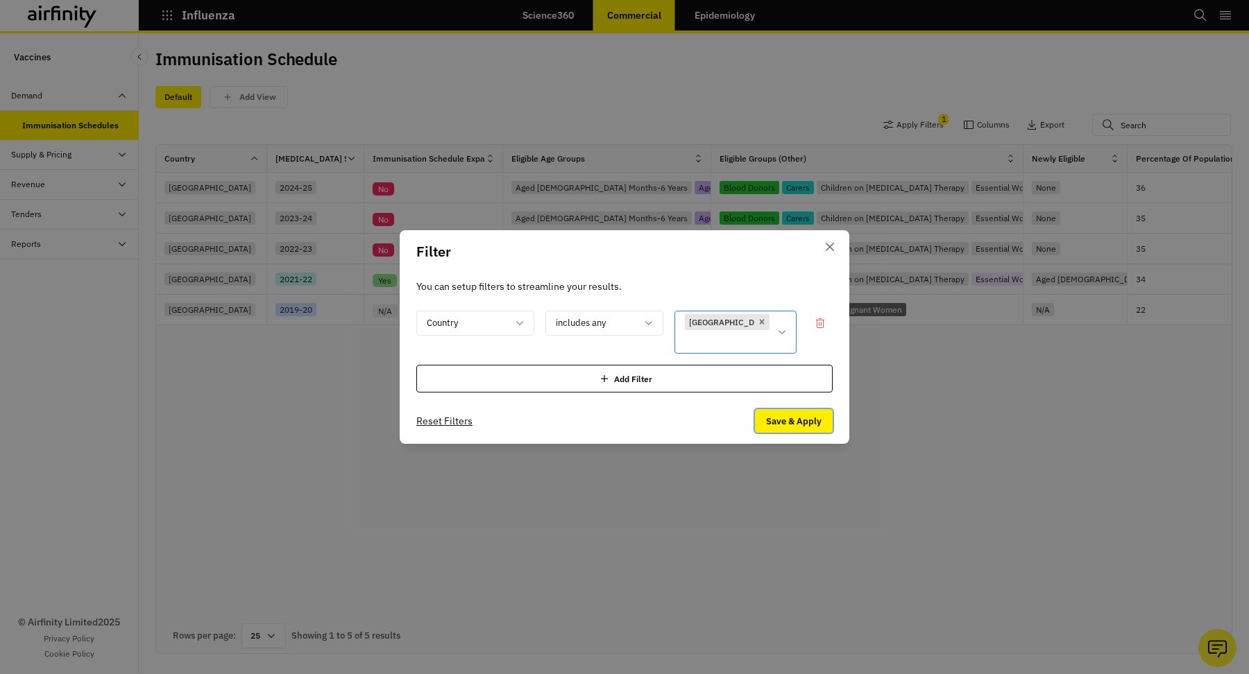
click at [788, 413] on button "Save & Apply" at bounding box center [794, 421] width 78 height 24
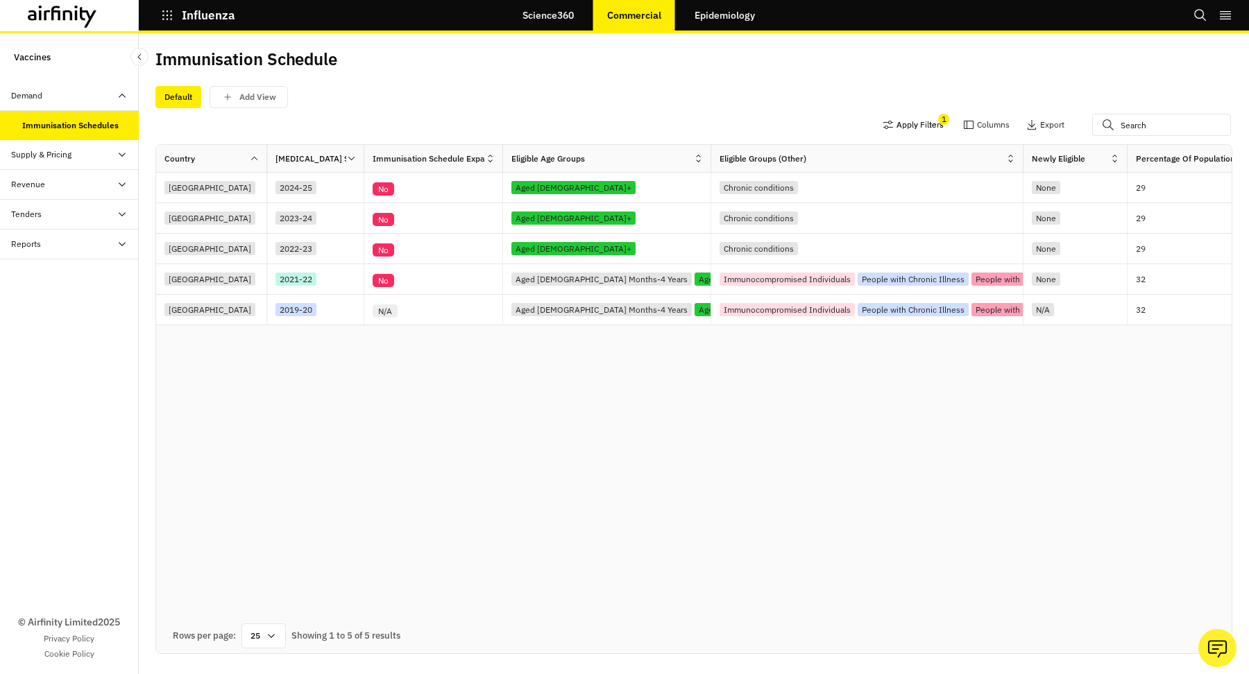
click at [899, 118] on button "Apply Filters" at bounding box center [912, 125] width 61 height 22
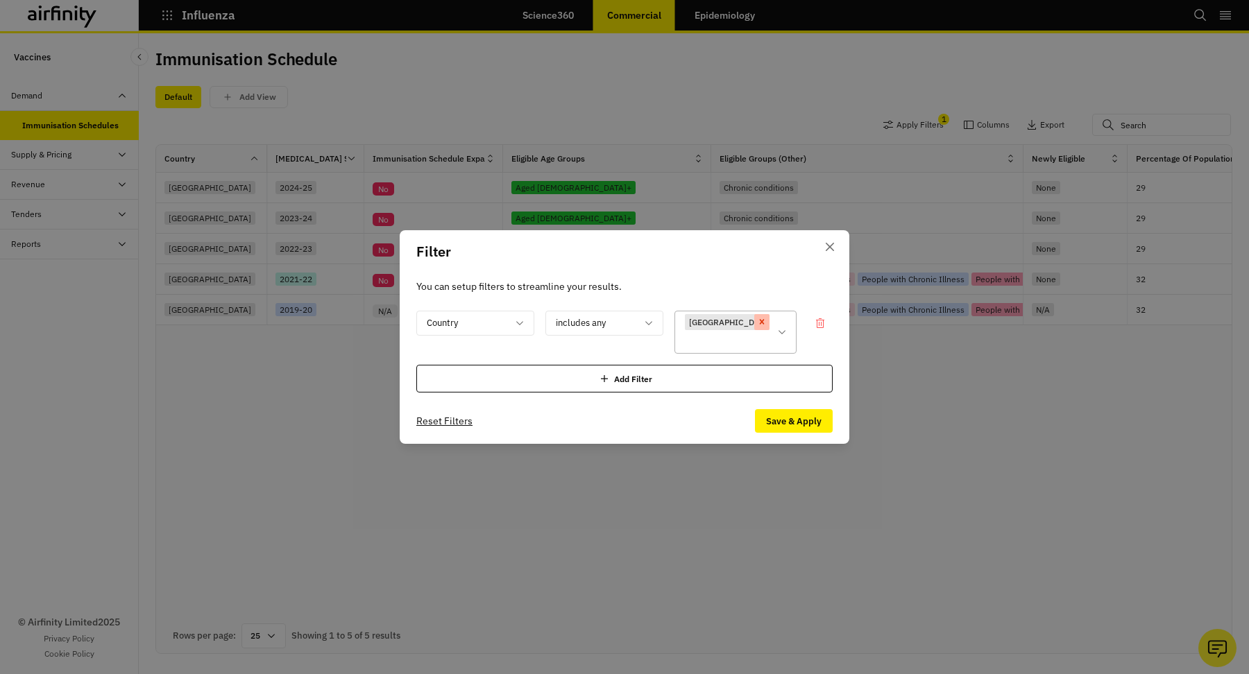
click at [757, 327] on icon "Remove [object Object]" at bounding box center [762, 322] width 10 height 10
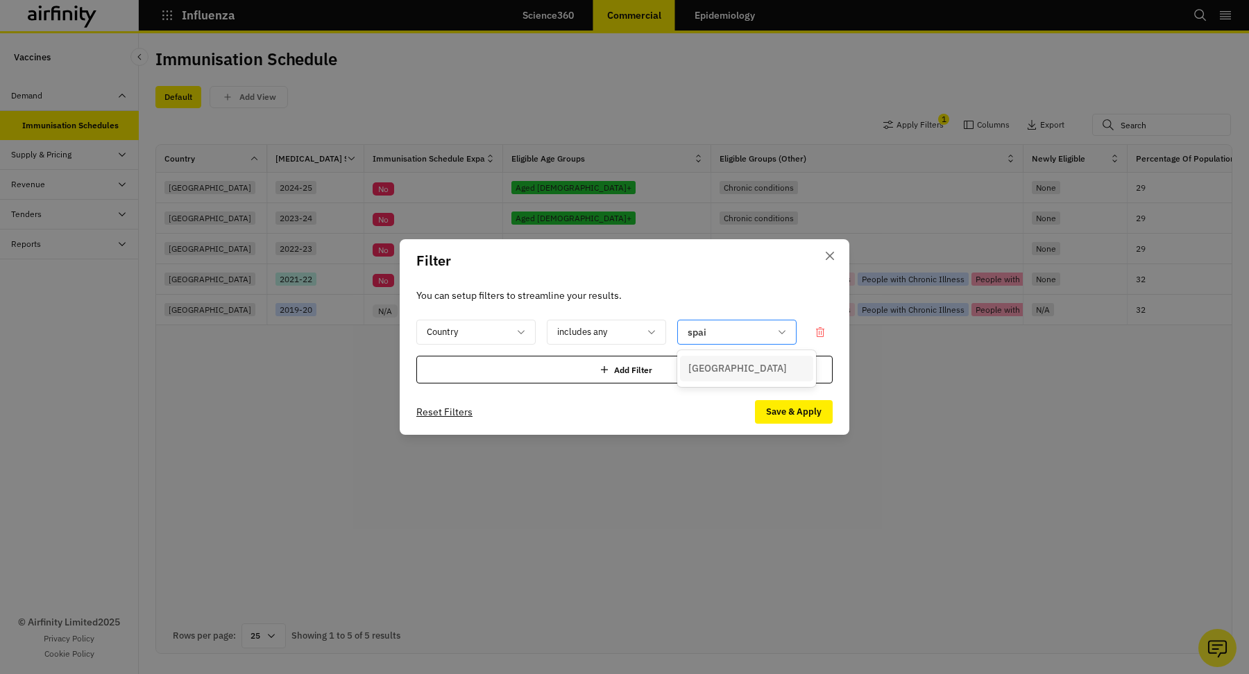
type input "[GEOGRAPHIC_DATA]"
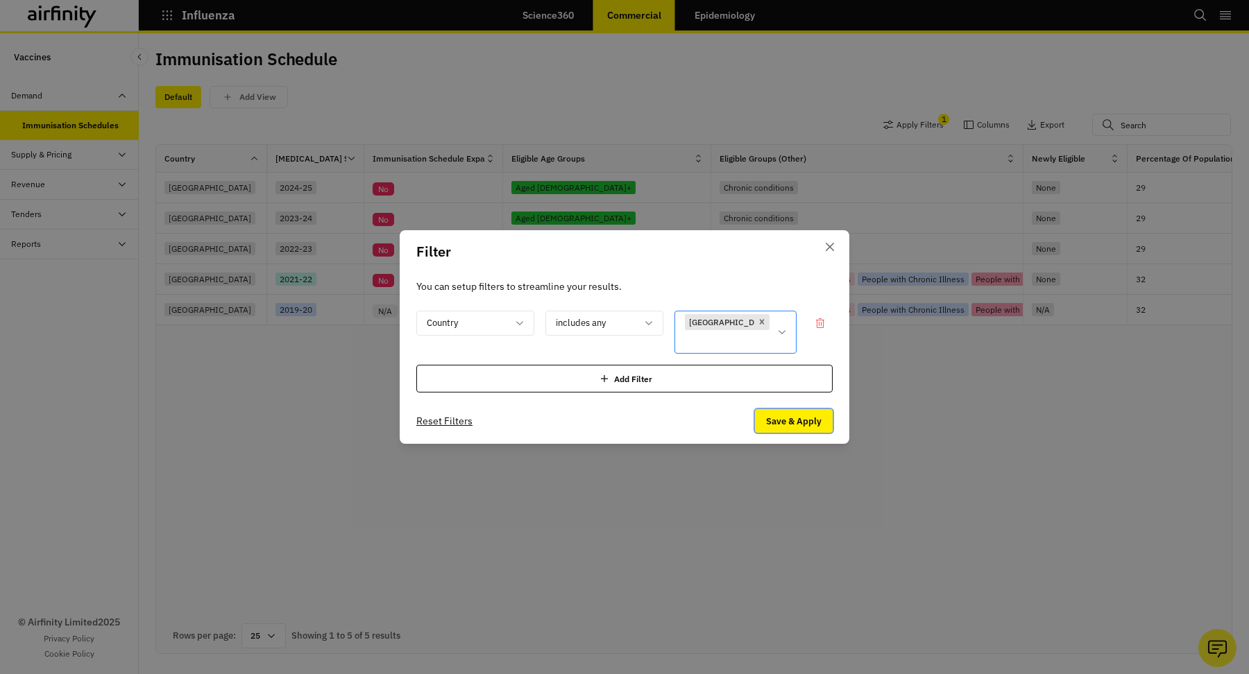
click at [796, 411] on button "Save & Apply" at bounding box center [794, 421] width 78 height 24
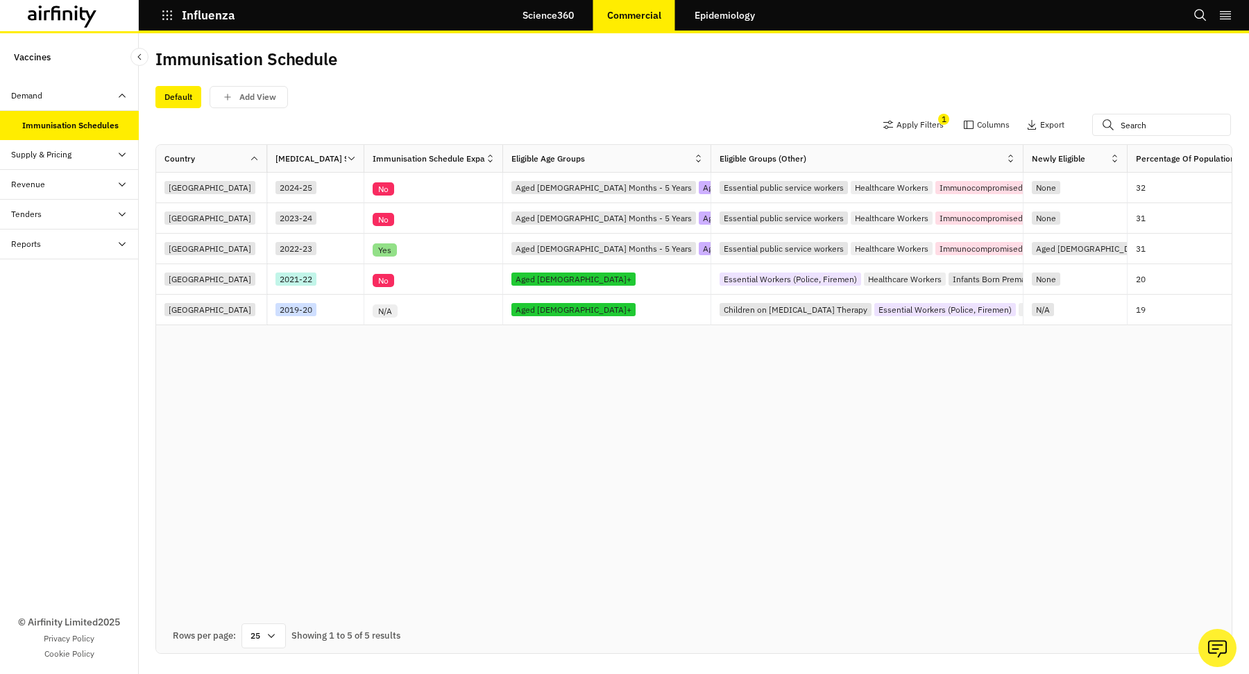
click at [882, 113] on div "Apply Filters 1 Columns Export" at bounding box center [693, 126] width 1077 height 36
click at [894, 128] on button "Apply Filters" at bounding box center [912, 125] width 61 height 22
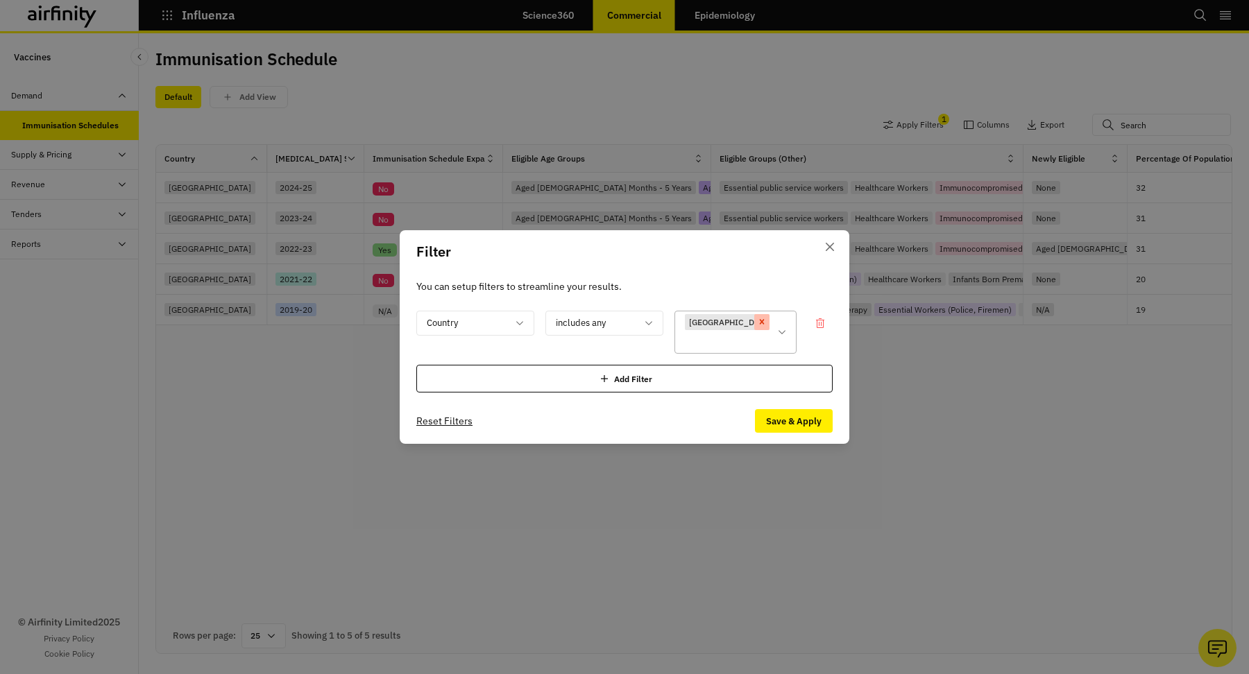
click at [757, 327] on icon "Remove [object Object]" at bounding box center [762, 322] width 10 height 10
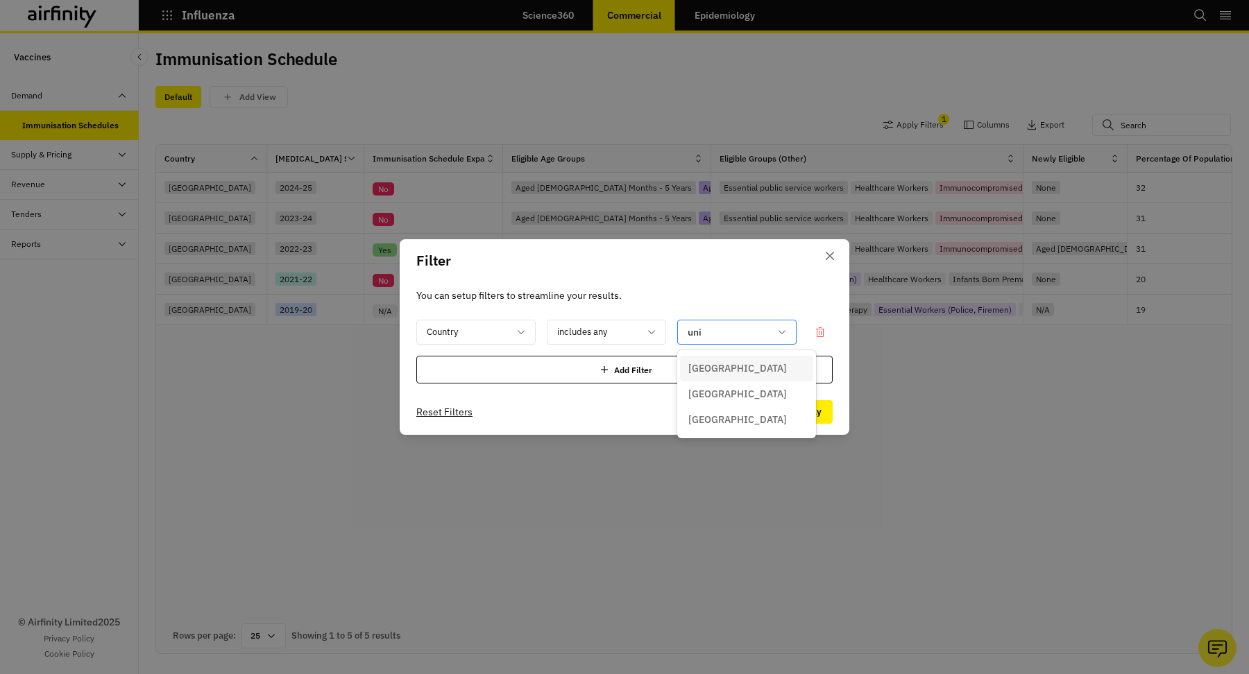
type input "unit"
click at [724, 398] on p "[GEOGRAPHIC_DATA]" at bounding box center [737, 394] width 99 height 15
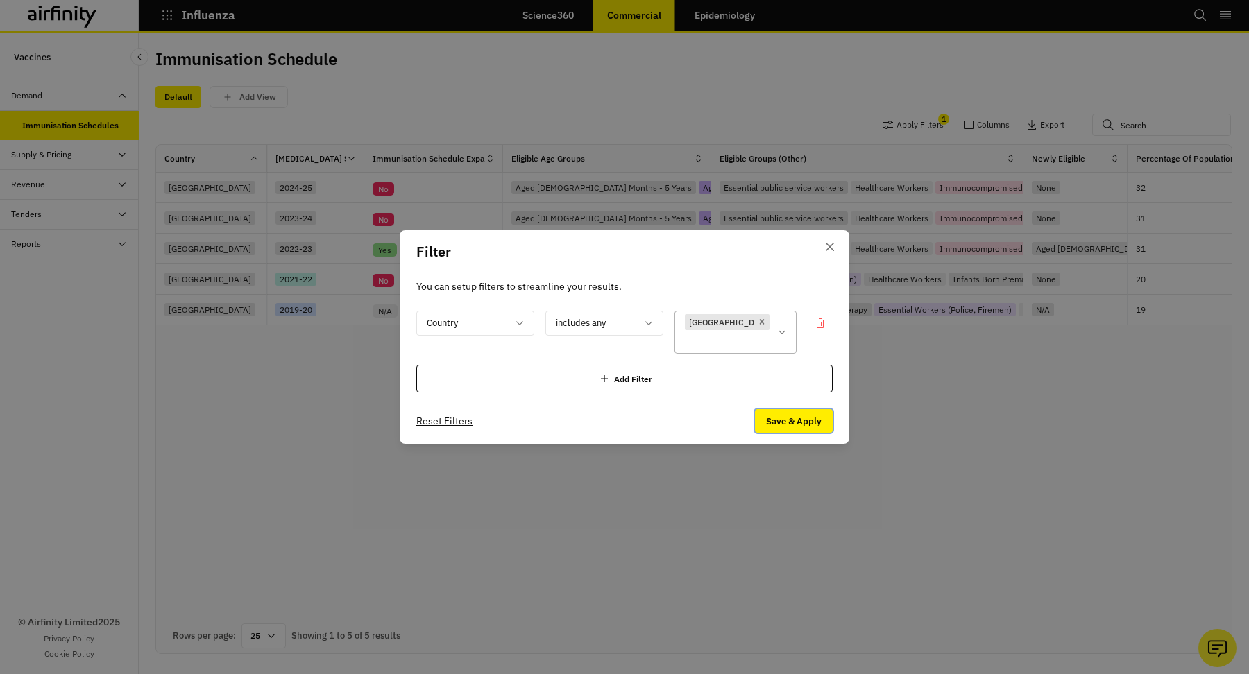
click at [788, 428] on button "Save & Apply" at bounding box center [794, 421] width 78 height 24
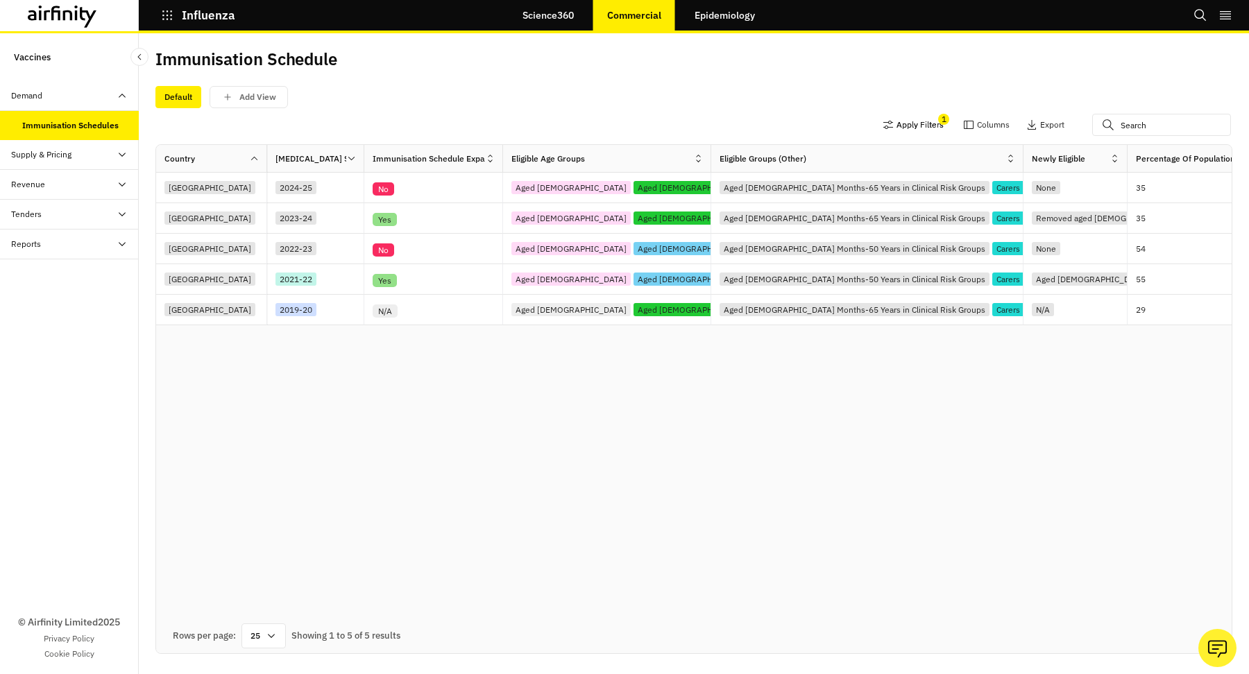
click at [911, 114] on button "Apply Filters" at bounding box center [912, 125] width 61 height 22
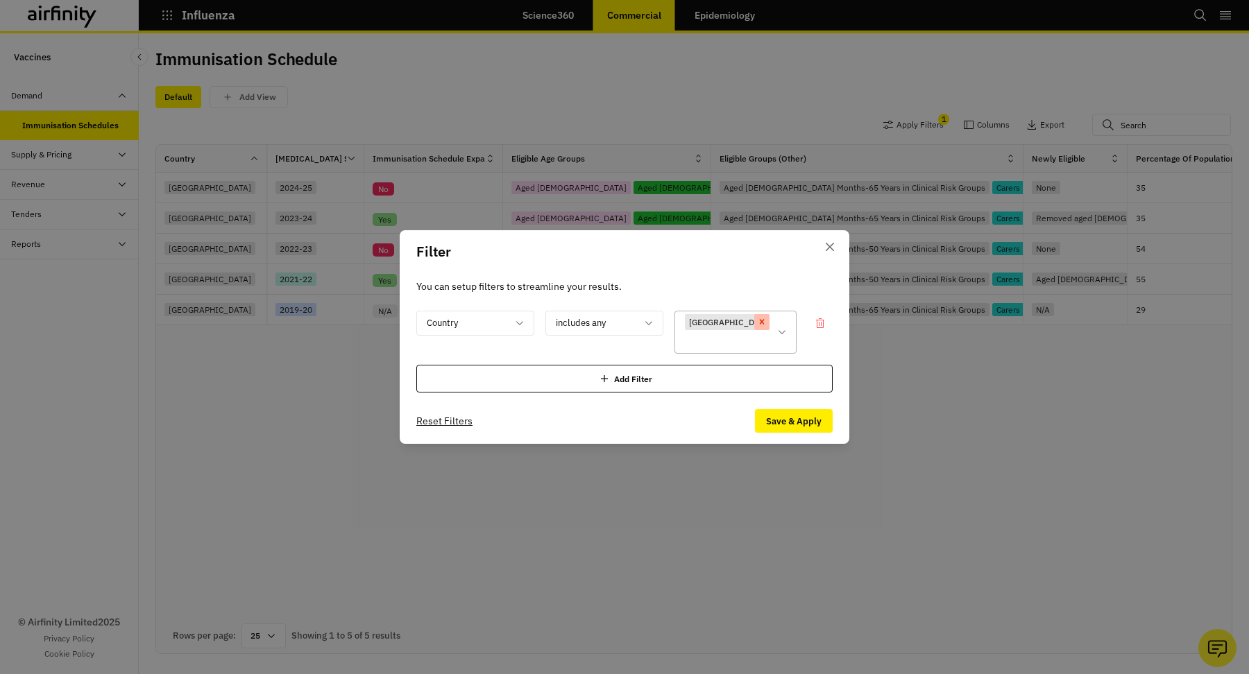
click at [759, 322] on icon "Remove [object Object]" at bounding box center [762, 322] width 10 height 10
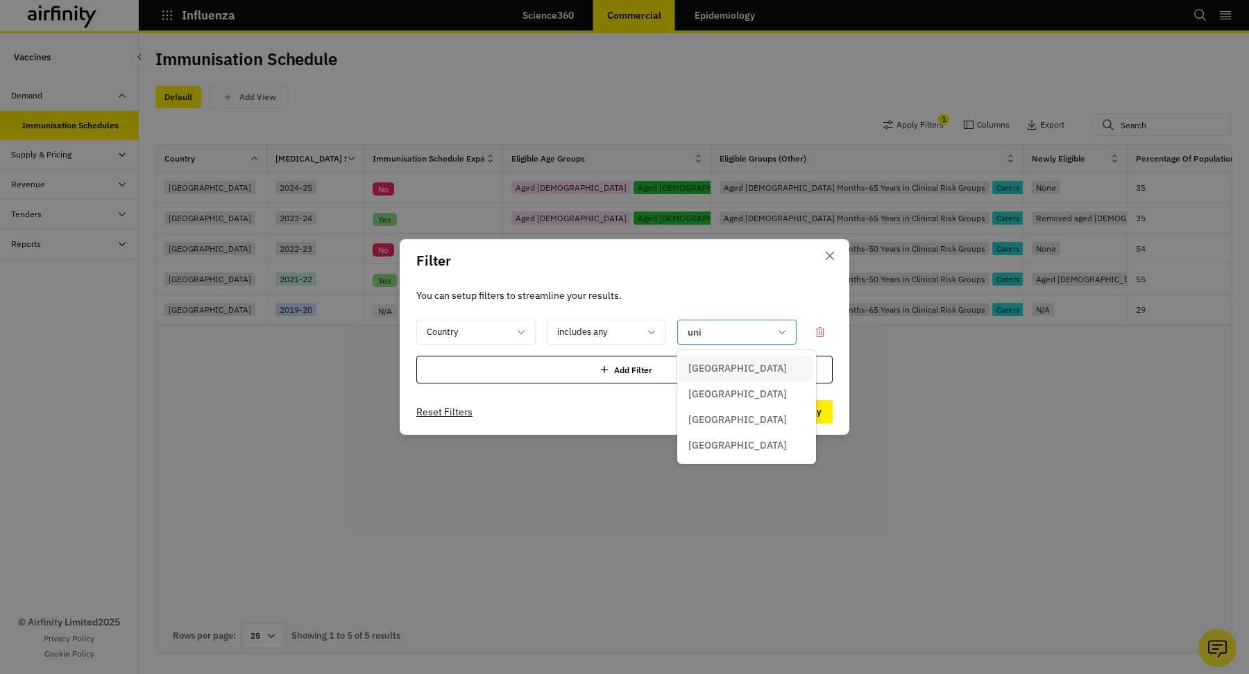
type input "unit"
click at [727, 416] on p "[GEOGRAPHIC_DATA]" at bounding box center [737, 420] width 99 height 15
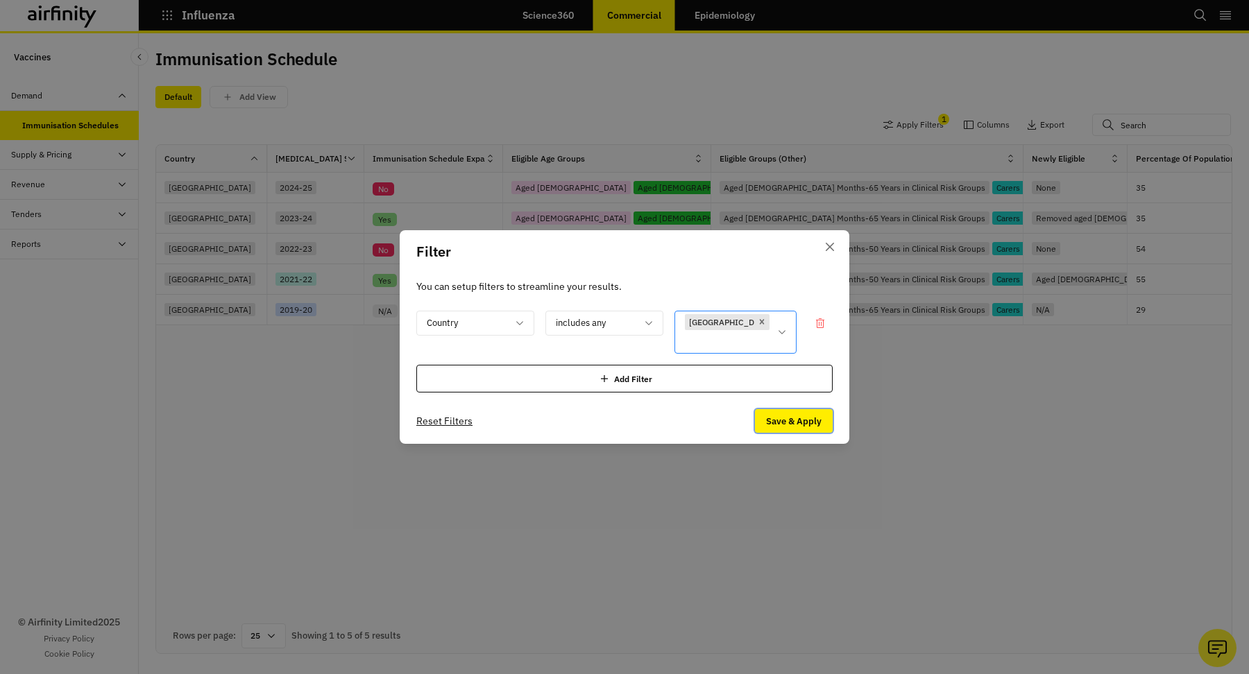
click at [787, 409] on button "Save & Apply" at bounding box center [794, 421] width 78 height 24
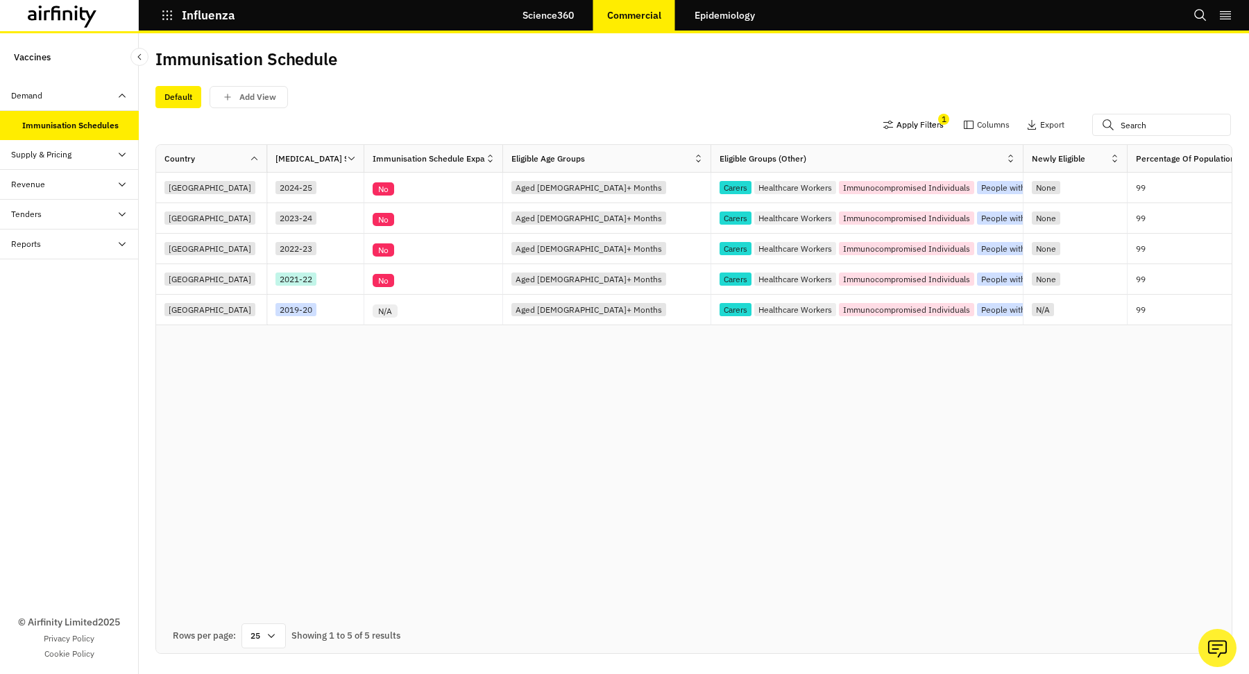
click at [898, 122] on button "Apply Filters" at bounding box center [912, 125] width 61 height 22
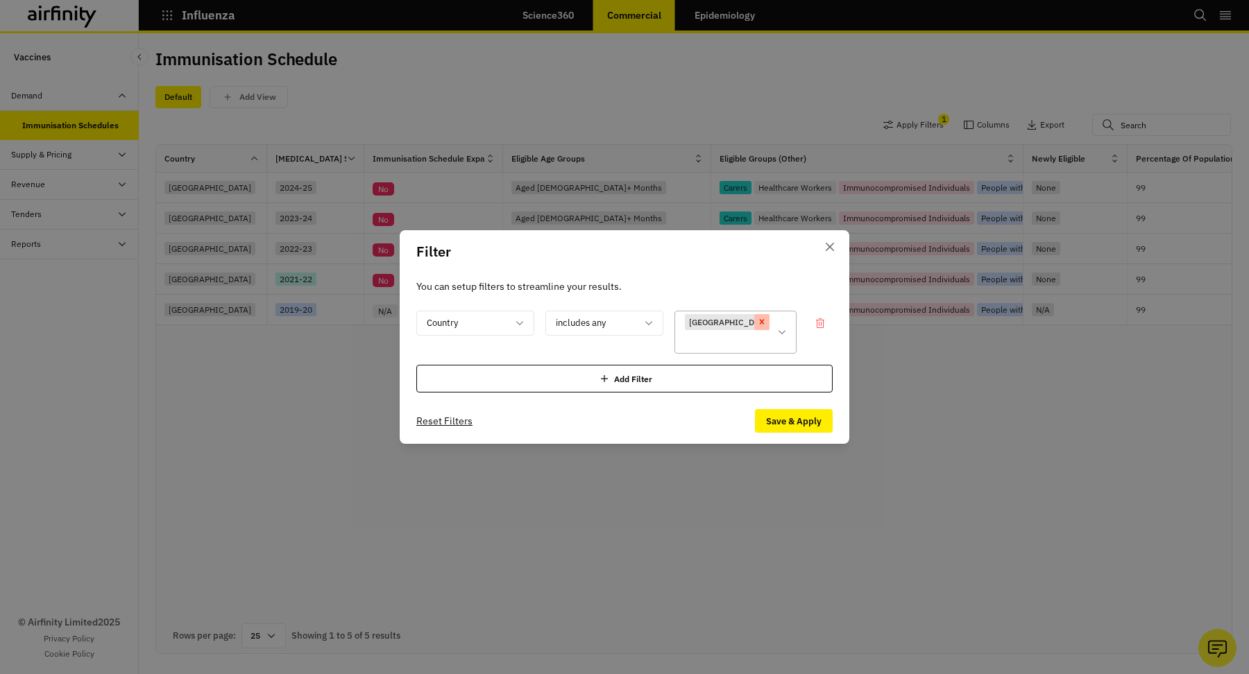
click at [760, 325] on icon "Remove [object Object]" at bounding box center [762, 322] width 5 height 5
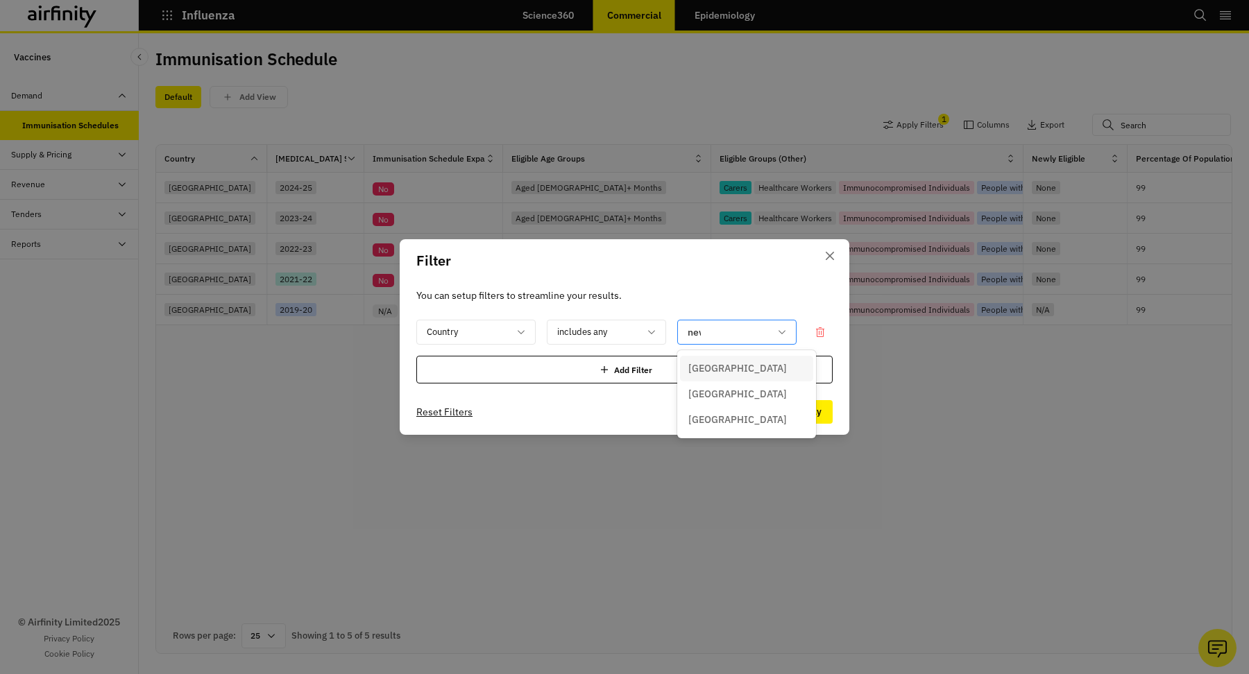
type input "new"
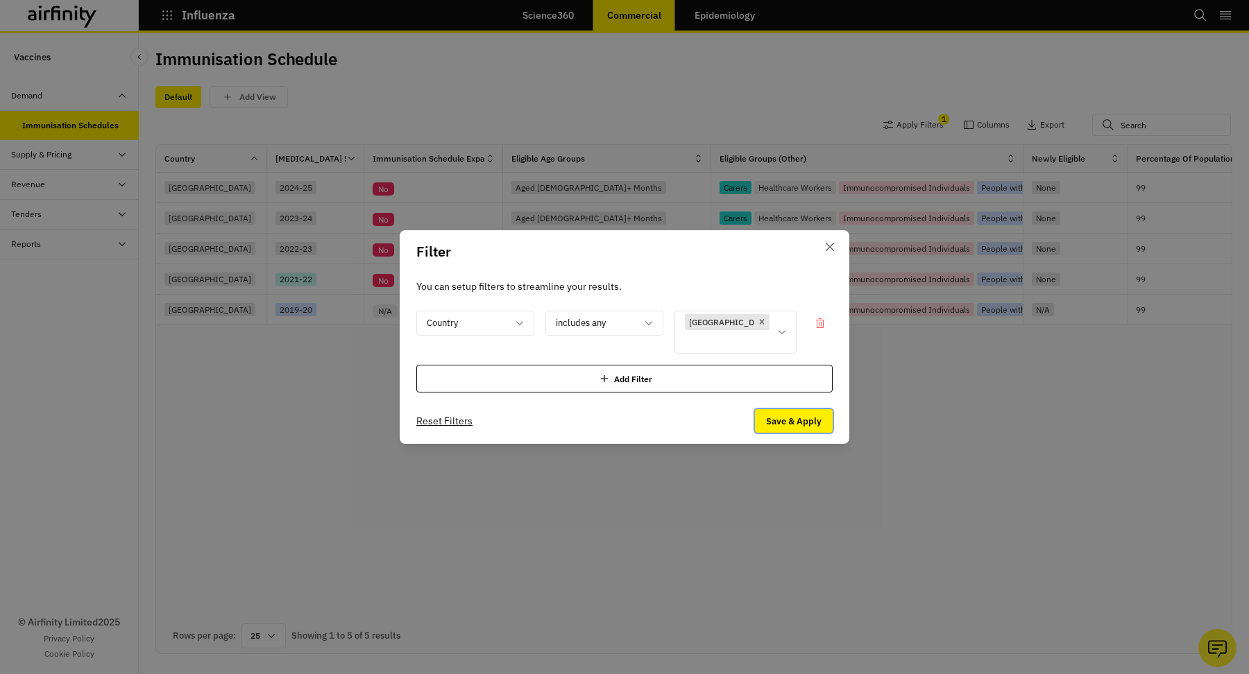
click at [772, 409] on button "Save & Apply" at bounding box center [794, 421] width 78 height 24
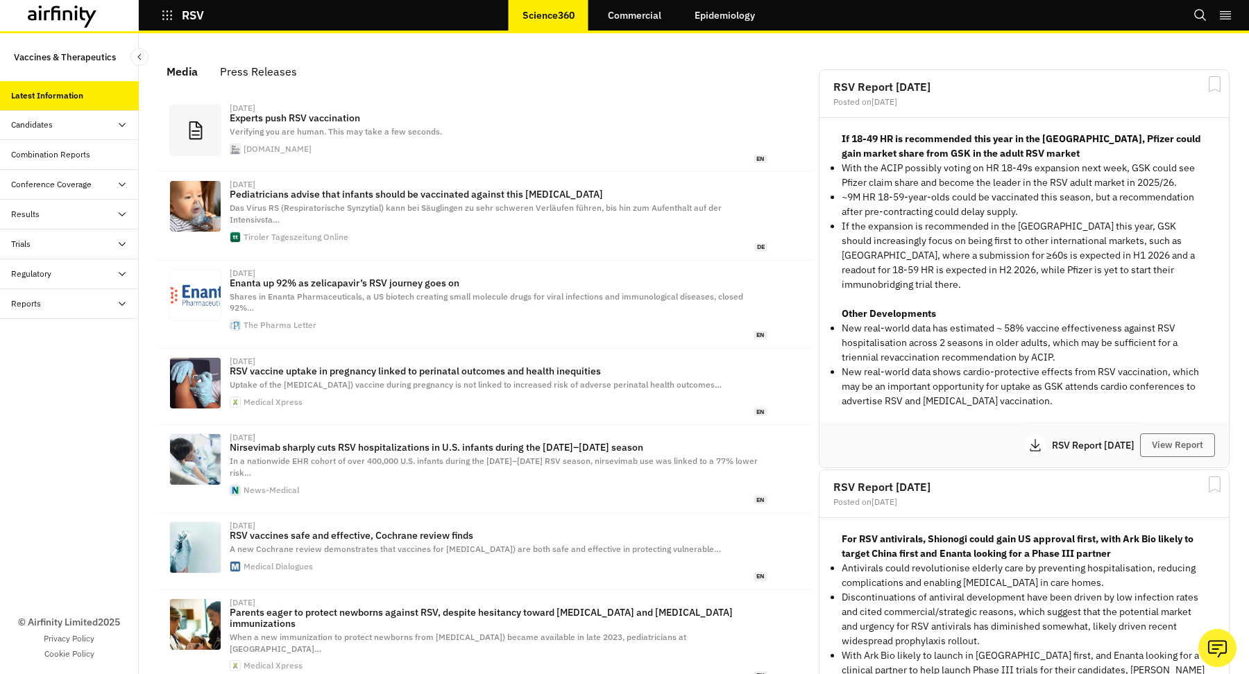
scroll to position [862, 416]
click at [1152, 434] on button "View Report" at bounding box center [1177, 446] width 75 height 24
